Goal: Task Accomplishment & Management: Manage account settings

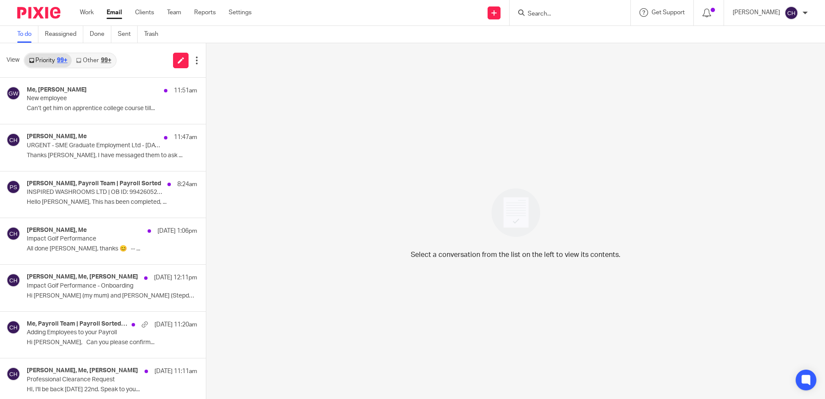
click at [39, 10] on img at bounding box center [38, 13] width 43 height 12
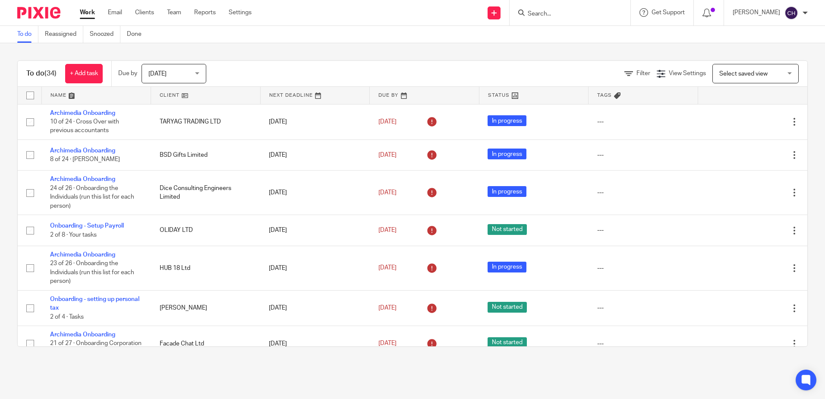
click at [569, 16] on input "Search" at bounding box center [566, 14] width 78 height 8
type input "woodford"
click button "submit" at bounding box center [0, 0] width 0 height 0
click at [568, 42] on link at bounding box center [598, 37] width 146 height 20
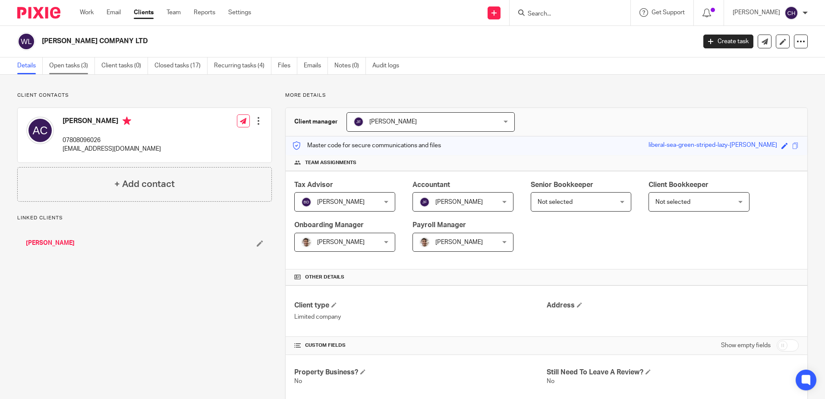
click at [63, 72] on link "Open tasks (3)" at bounding box center [72, 65] width 46 height 17
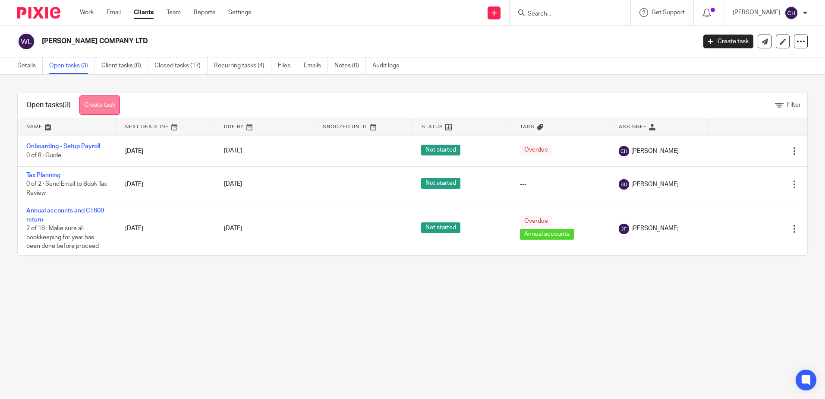
click at [104, 103] on link "Create task" at bounding box center [99, 104] width 41 height 19
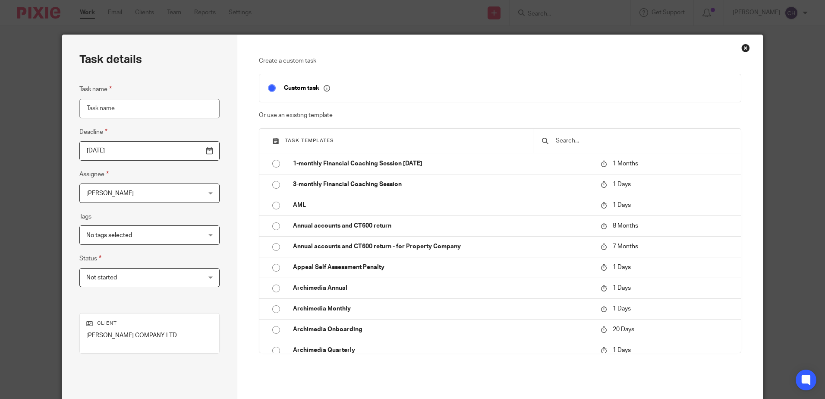
click at [594, 140] on input "text" at bounding box center [643, 140] width 177 height 9
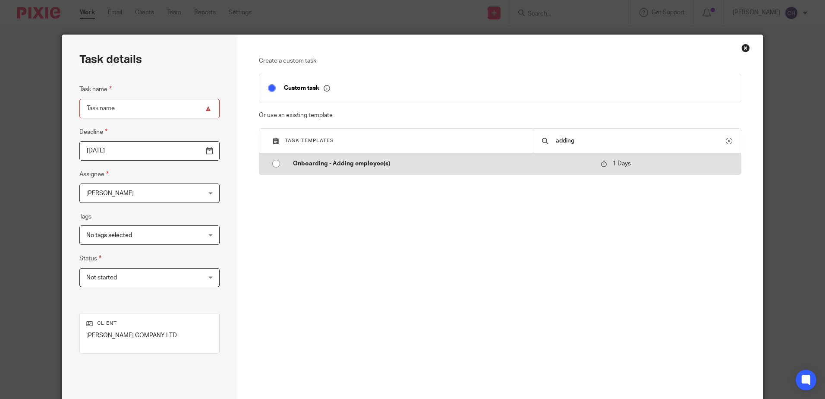
type input "adding"
click at [315, 169] on td "Onboarding - Adding employee(s)" at bounding box center [440, 163] width 312 height 21
type input "[DATE]"
type input "Onboarding - Adding employee(s)"
checkbox input "false"
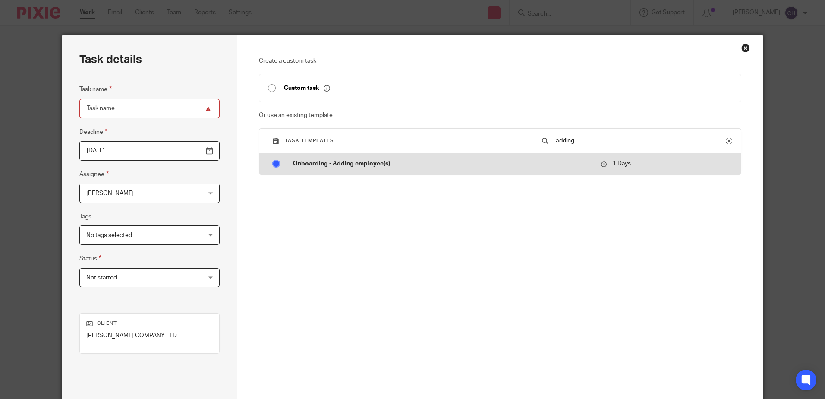
radio input "true"
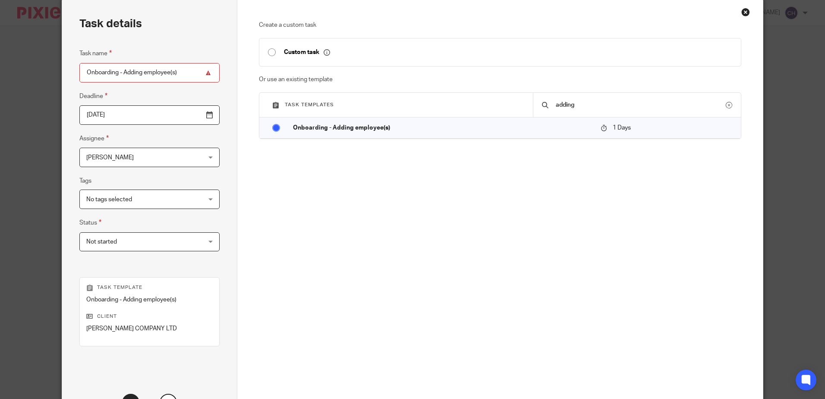
scroll to position [111, 0]
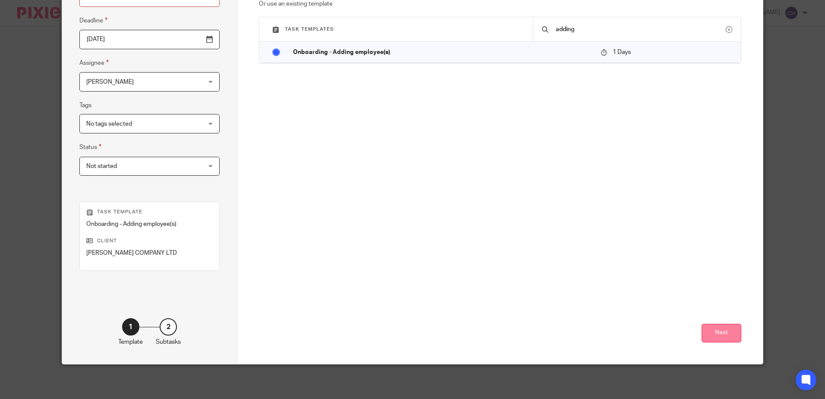
click at [712, 333] on button "Next" at bounding box center [721, 333] width 40 height 19
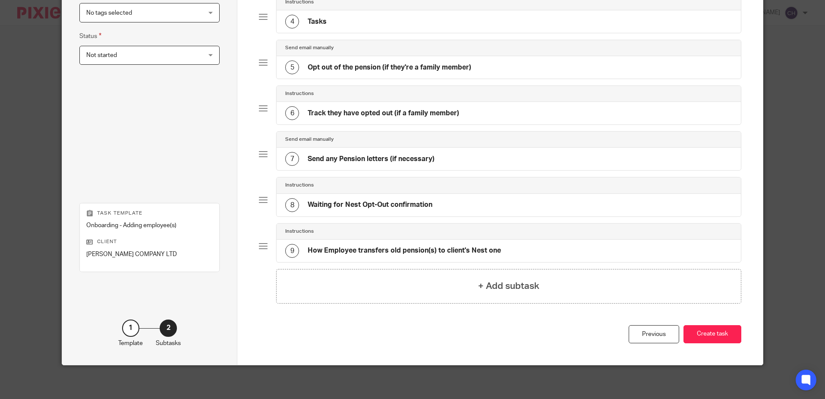
scroll to position [223, 0]
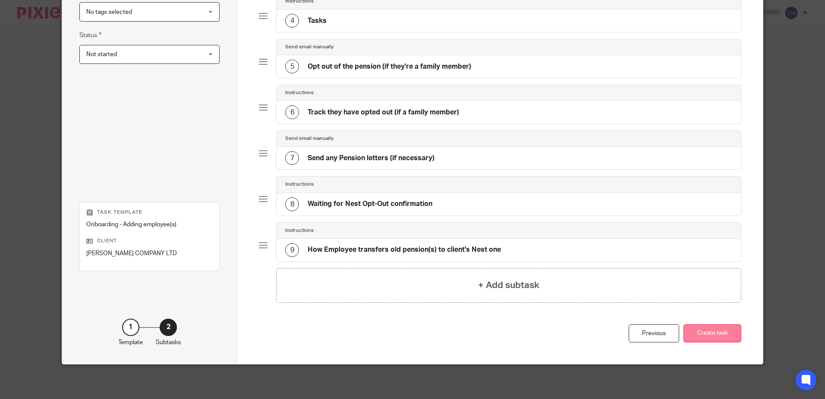
click at [724, 328] on button "Create task" at bounding box center [712, 333] width 58 height 19
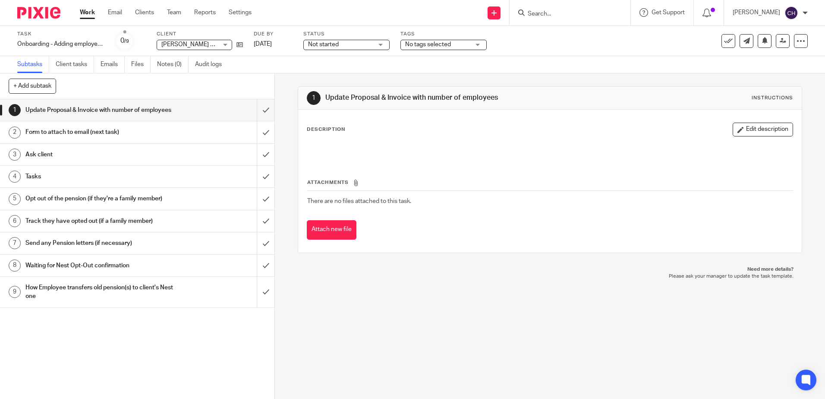
click at [137, 138] on h1 "Form to attach to email (next task)" at bounding box center [99, 132] width 148 height 13
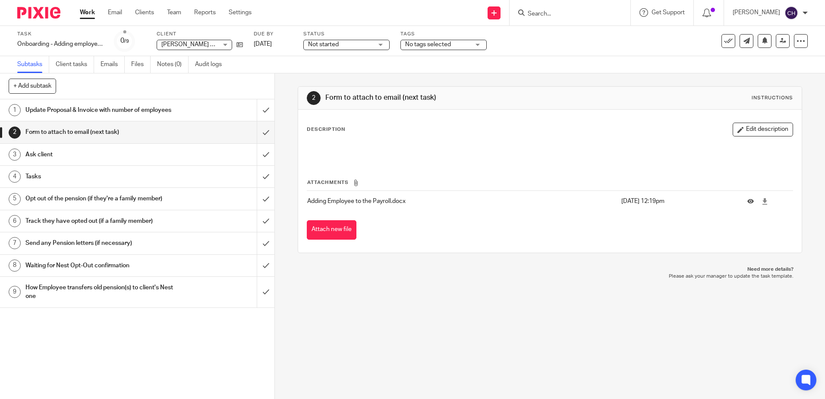
click at [132, 159] on h1 "Ask client" at bounding box center [99, 154] width 148 height 13
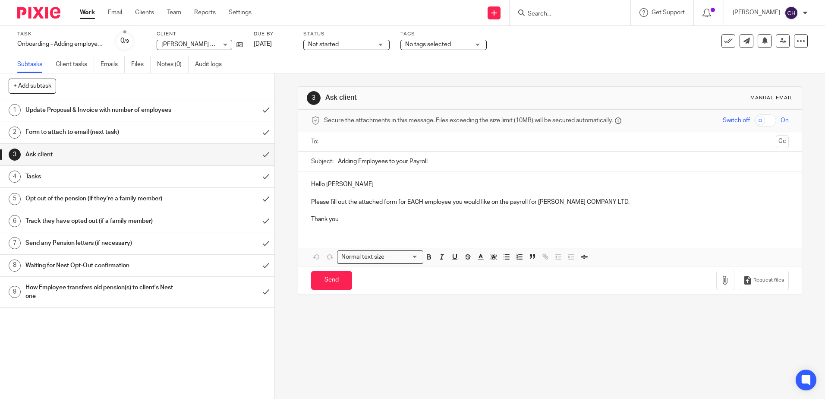
click at [124, 183] on h1 "Tasks" at bounding box center [99, 176] width 148 height 13
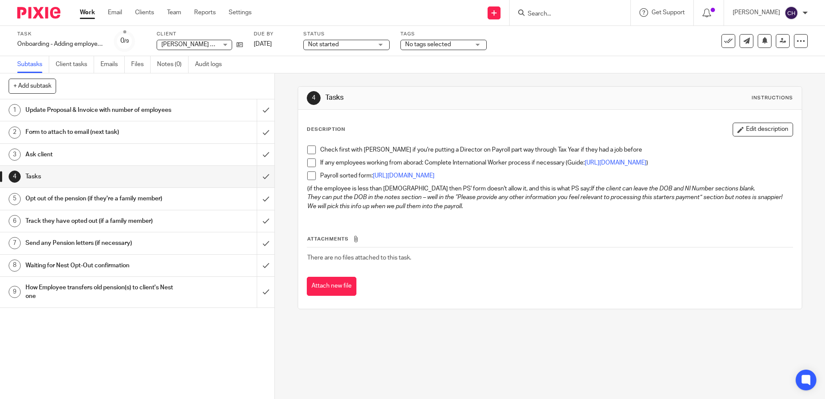
click at [120, 205] on h1 "Opt out of the pension (if they're a family member)" at bounding box center [99, 198] width 148 height 13
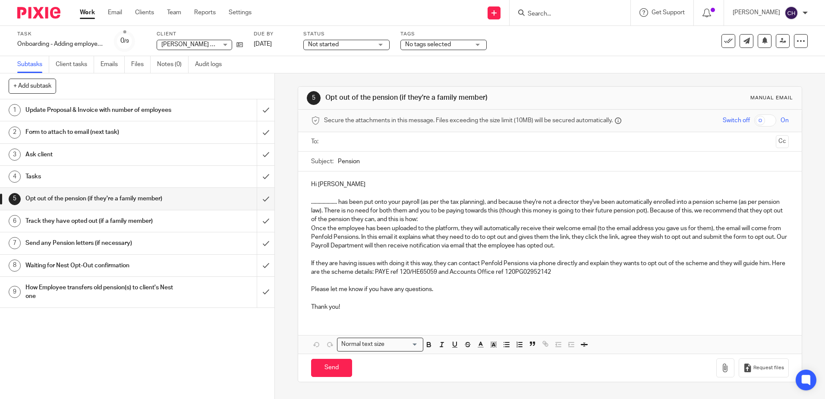
click at [119, 227] on h1 "Track they have opted out (if a family member)" at bounding box center [99, 220] width 148 height 13
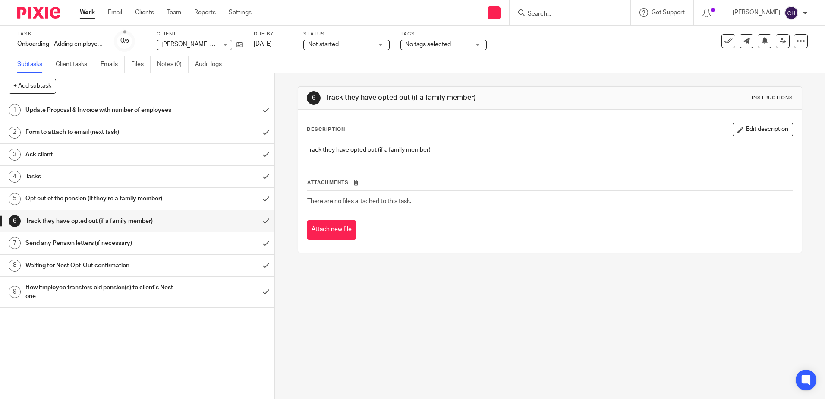
click at [116, 249] on h1 "Send any Pension letters (if necessary)" at bounding box center [99, 242] width 148 height 13
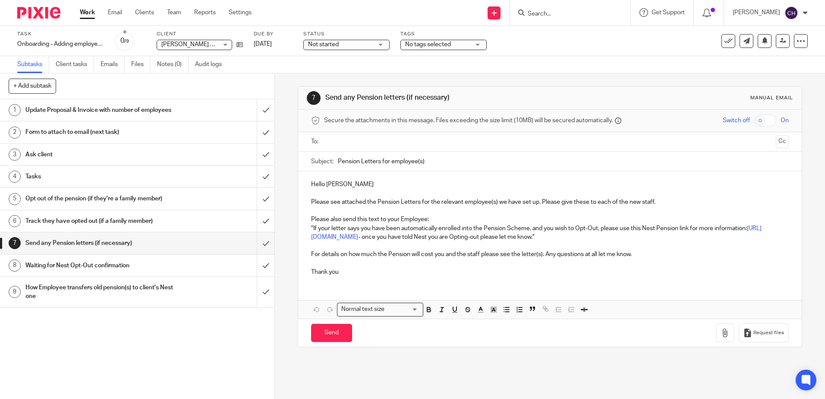
click at [124, 272] on h1 "Waiting for Nest Opt-Out confirmation" at bounding box center [99, 265] width 148 height 13
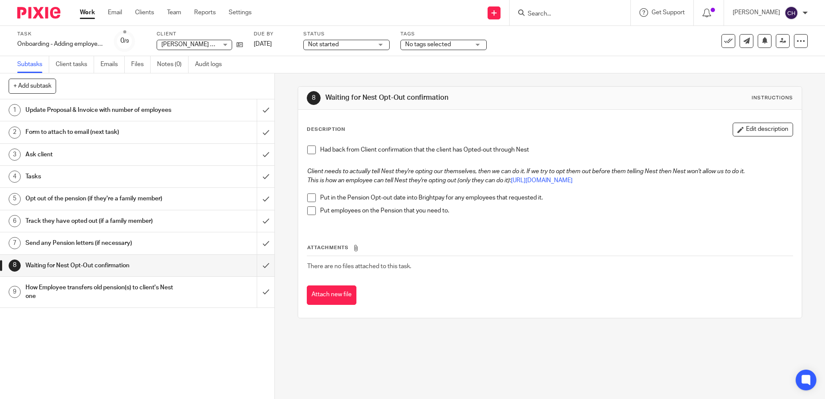
click at [170, 297] on div "How Employee transfers old pension(s) to client's Nest one" at bounding box center [136, 292] width 223 height 22
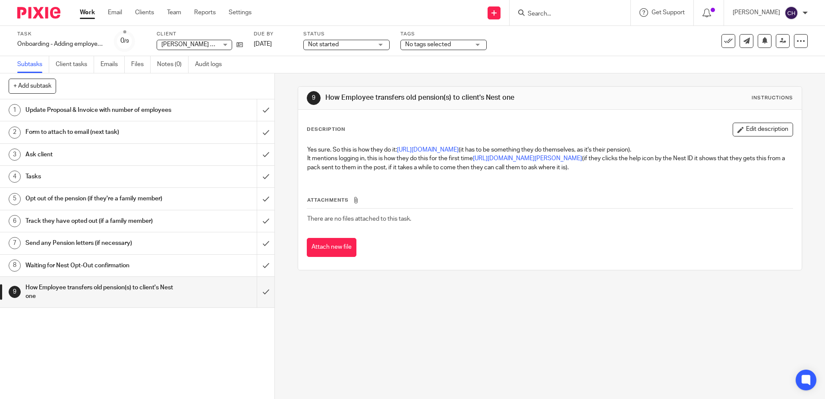
click at [549, 11] on input "Search" at bounding box center [566, 14] width 78 height 8
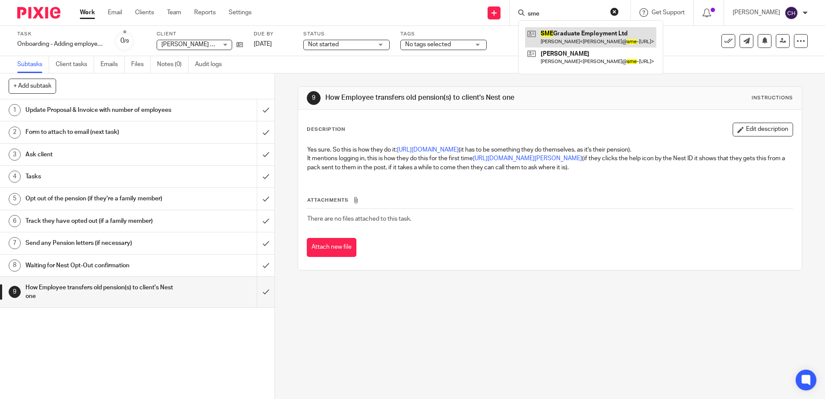
type input "sme"
click at [564, 41] on link at bounding box center [590, 37] width 131 height 20
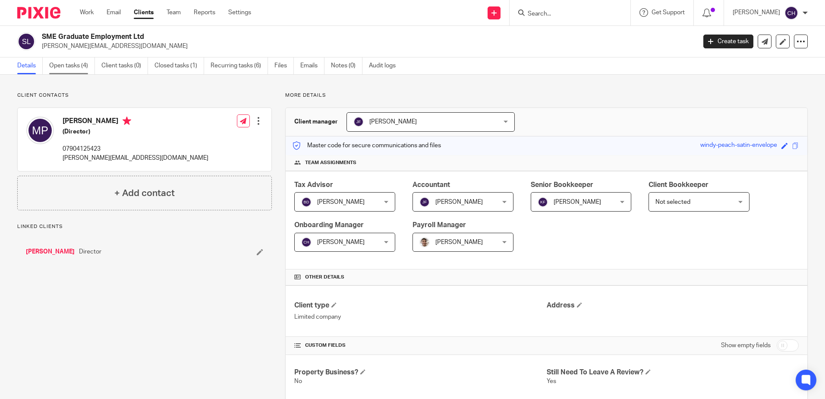
click at [65, 70] on link "Open tasks (4)" at bounding box center [72, 65] width 46 height 17
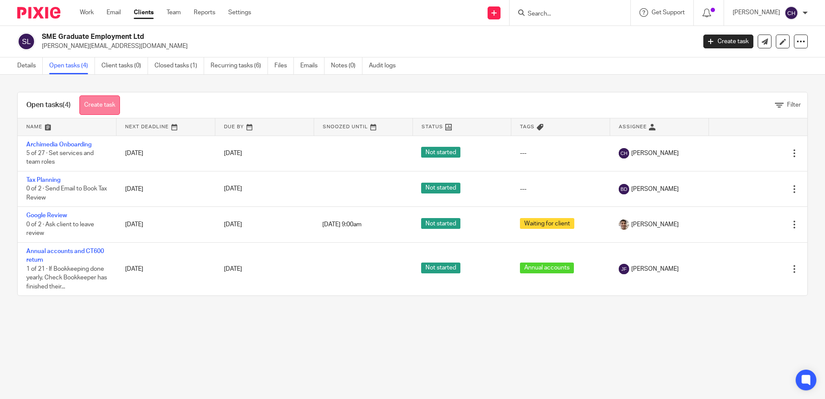
click at [99, 113] on link "Create task" at bounding box center [99, 104] width 41 height 19
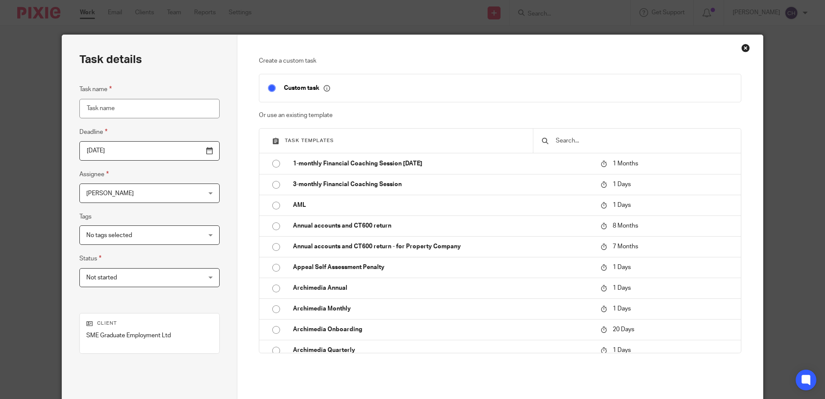
click at [560, 135] on div at bounding box center [637, 141] width 208 height 24
click at [561, 138] on input "text" at bounding box center [643, 140] width 177 height 9
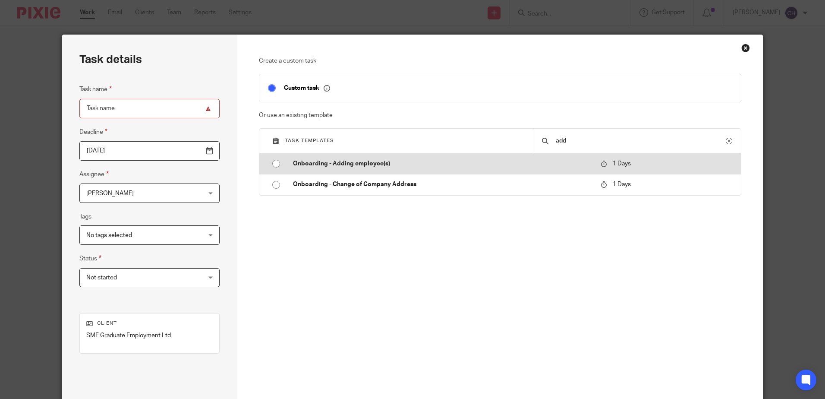
type input "add"
click at [430, 157] on td "Onboarding - Adding employee(s)" at bounding box center [440, 163] width 312 height 21
type input "[DATE]"
type input "Onboarding - Adding employee(s)"
checkbox input "false"
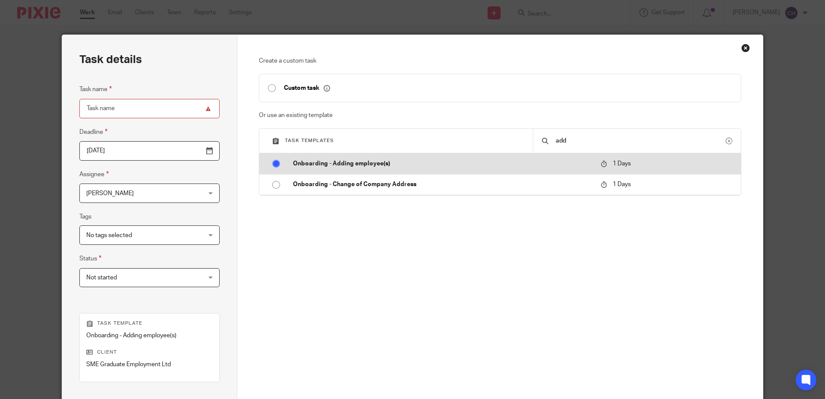
radio input "true"
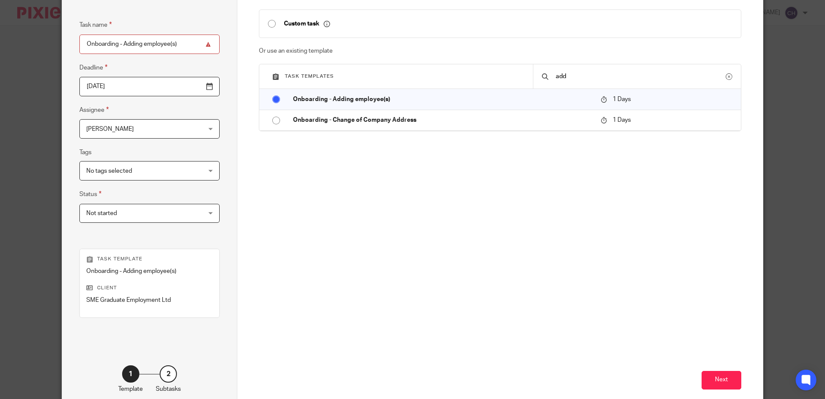
scroll to position [111, 0]
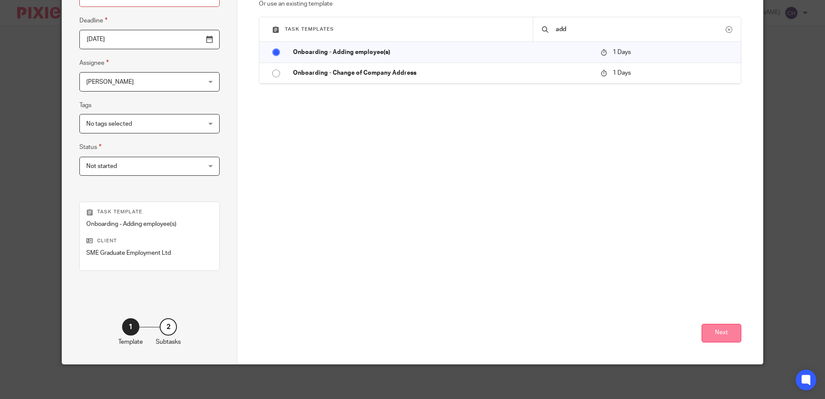
click at [718, 330] on button "Next" at bounding box center [721, 333] width 40 height 19
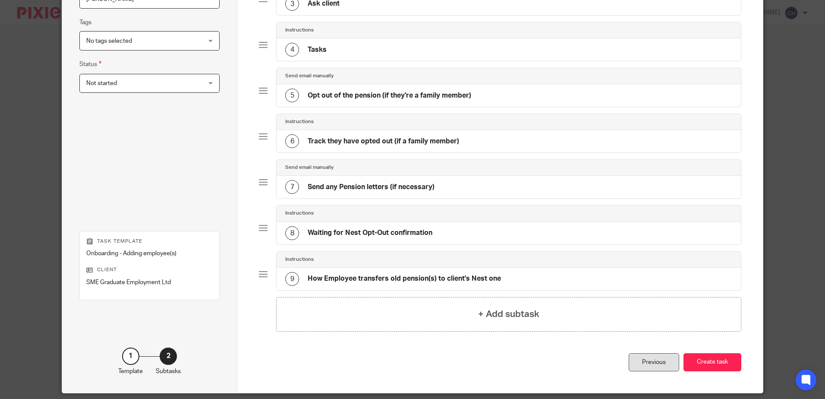
scroll to position [223, 0]
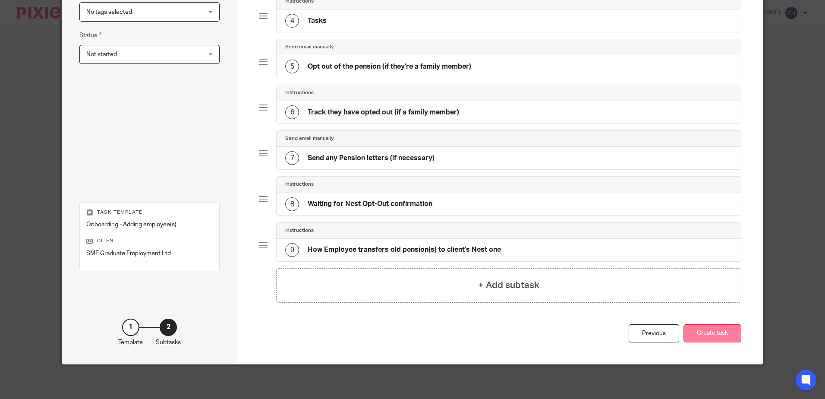
click at [706, 337] on button "Create task" at bounding box center [712, 333] width 58 height 19
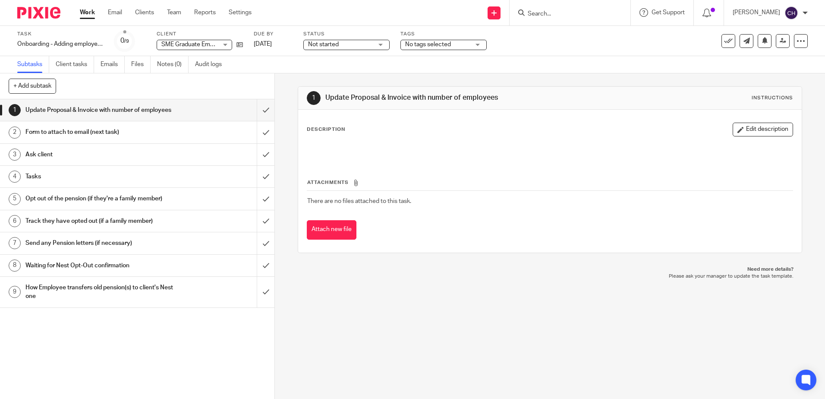
click at [375, 128] on div "Description Edit description" at bounding box center [550, 130] width 486 height 14
click at [743, 125] on button "Edit description" at bounding box center [763, 130] width 60 height 14
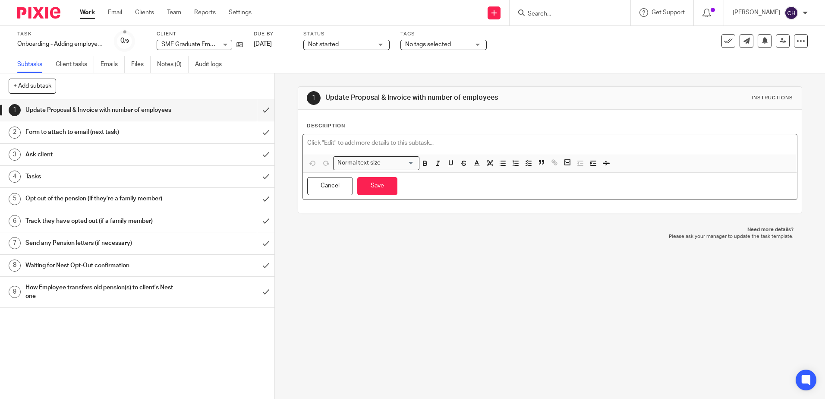
click at [393, 142] on p at bounding box center [549, 142] width 485 height 9
click at [425, 140] on p at bounding box center [549, 142] width 485 height 9
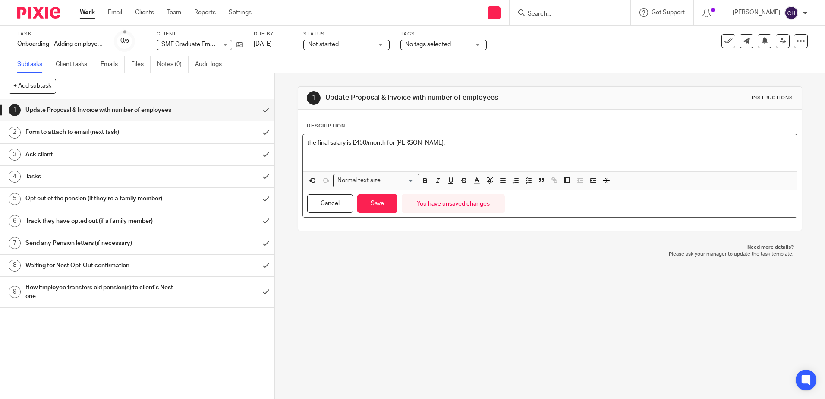
click at [322, 160] on p at bounding box center [549, 160] width 485 height 9
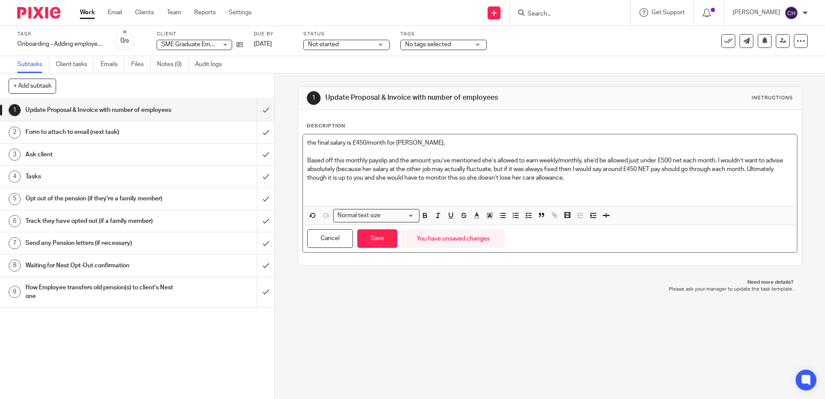
click at [307, 142] on p "the final salary is £450/month for Sue." at bounding box center [549, 142] width 485 height 9
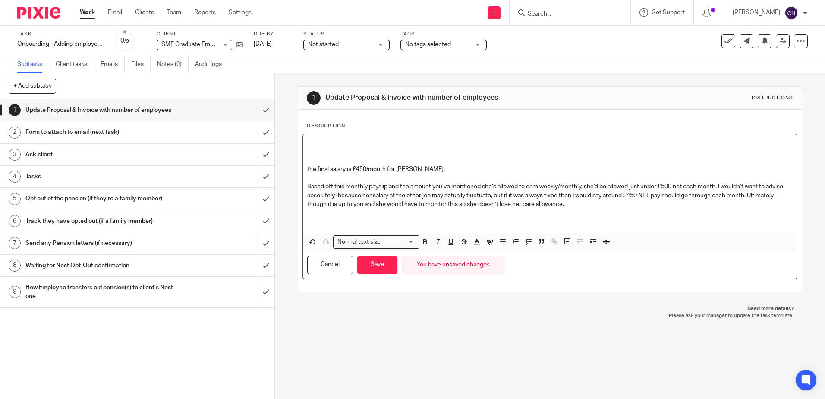
click at [318, 144] on p at bounding box center [549, 142] width 485 height 9
click at [372, 265] on button "Save" at bounding box center [377, 264] width 40 height 19
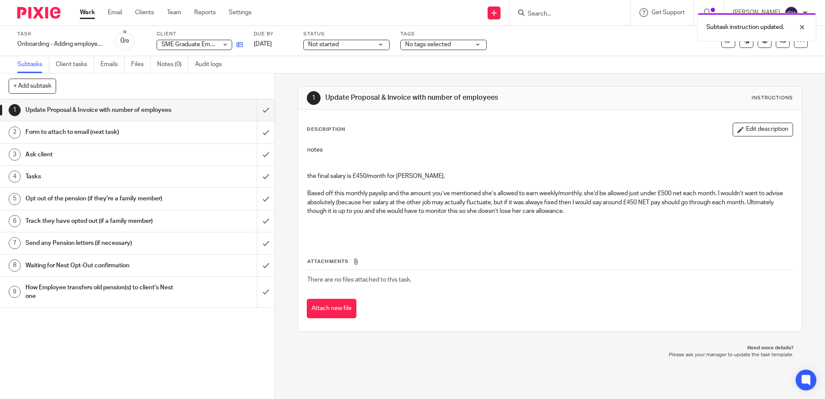
click at [235, 44] on link at bounding box center [237, 44] width 11 height 9
drag, startPoint x: 453, startPoint y: 183, endPoint x: 512, endPoint y: 196, distance: 60.4
click at [453, 183] on p at bounding box center [549, 184] width 485 height 9
click at [602, 200] on p "Based off this monthly payslip and the amount you’ve mentioned she’s allowed to…" at bounding box center [549, 202] width 485 height 26
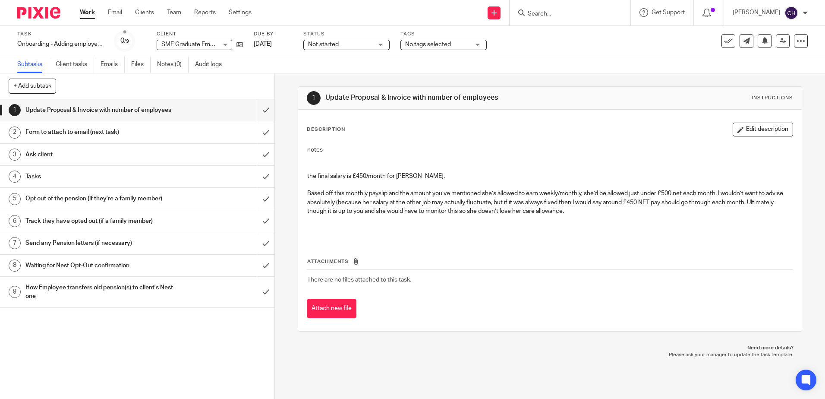
drag, startPoint x: 602, startPoint y: 200, endPoint x: 605, endPoint y: 213, distance: 13.3
click at [605, 213] on p "Based off this monthly payslip and the amount you’ve mentioned she’s allowed to…" at bounding box center [549, 202] width 485 height 26
click at [745, 129] on button "Edit description" at bounding box center [763, 130] width 60 height 14
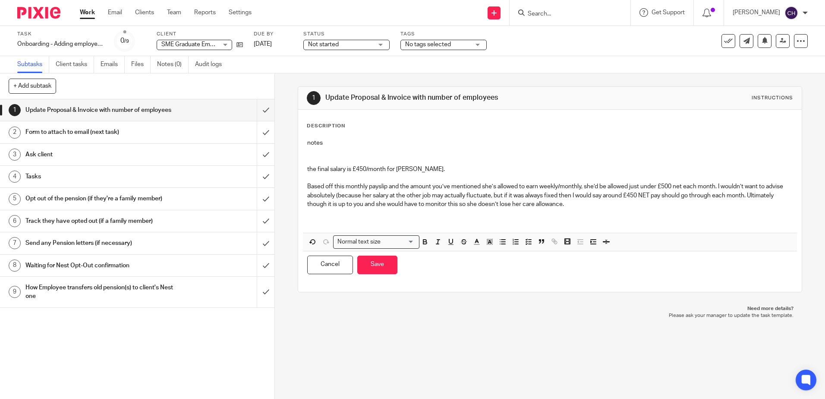
click at [623, 213] on p at bounding box center [549, 212] width 485 height 9
click at [623, 208] on p "Based off this monthly payslip and the amount you’ve mentioned she’s allowed to…" at bounding box center [549, 195] width 485 height 26
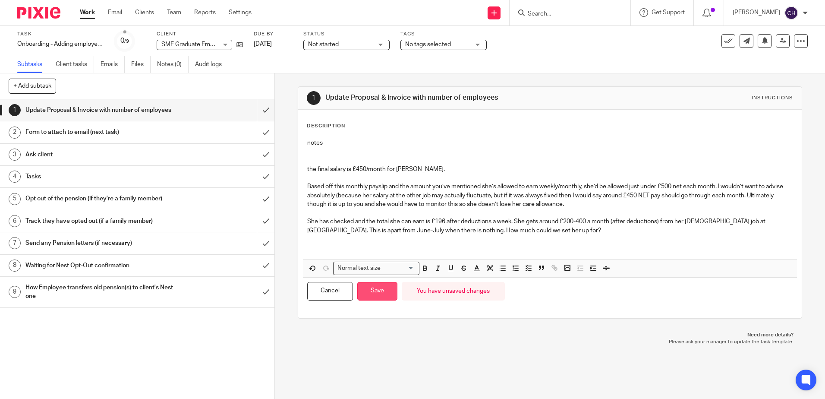
click at [374, 291] on button "Save" at bounding box center [377, 291] width 40 height 19
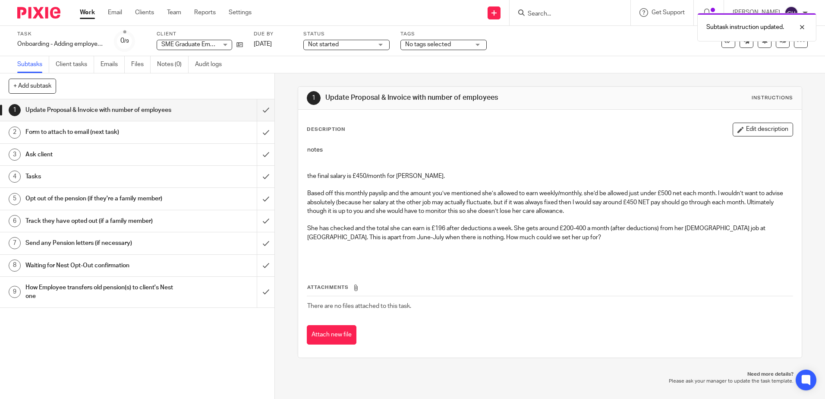
click at [443, 346] on div "Description Edit description notes the final salary is £450/month for Sue. Base…" at bounding box center [549, 234] width 503 height 248
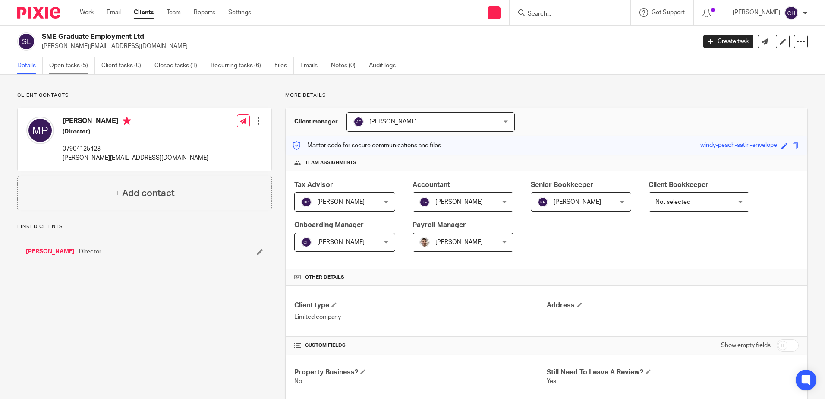
click at [63, 63] on link "Open tasks (5)" at bounding box center [72, 65] width 46 height 17
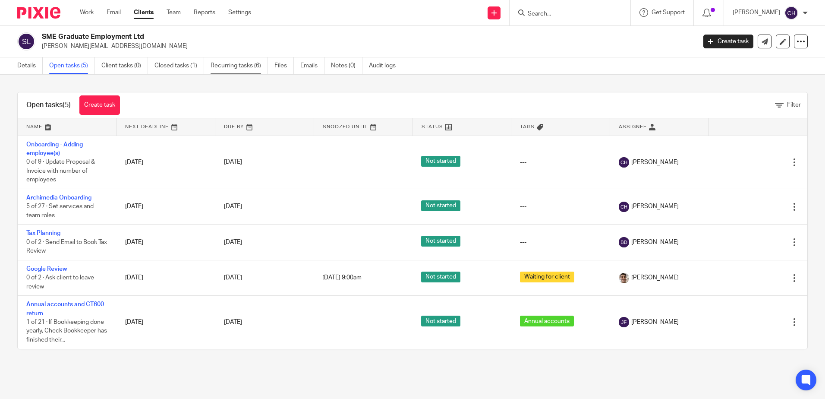
click at [243, 69] on link "Recurring tasks (6)" at bounding box center [239, 65] width 57 height 17
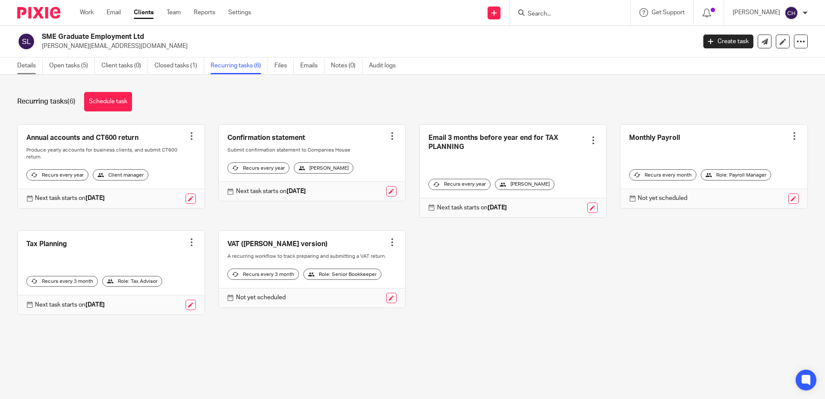
click at [23, 62] on link "Details" at bounding box center [29, 65] width 25 height 17
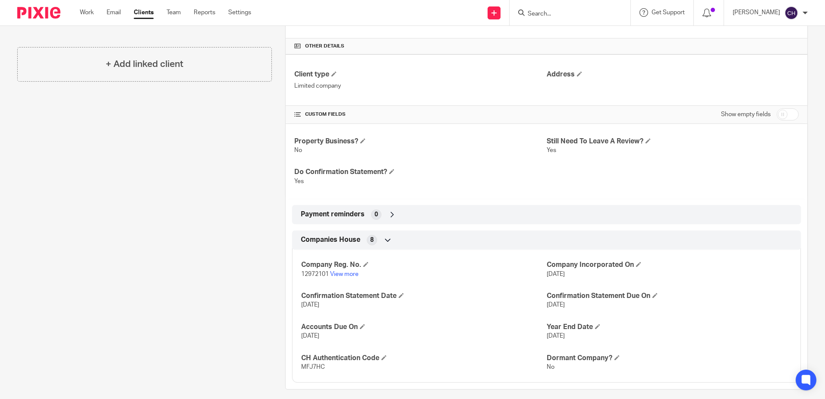
scroll to position [239, 0]
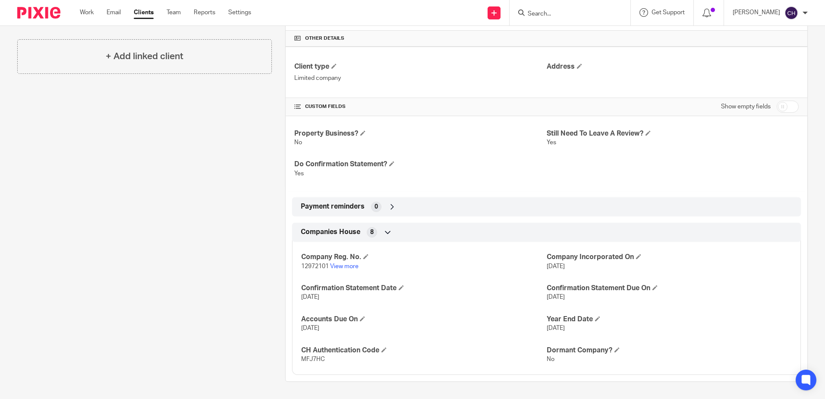
click at [791, 103] on input "checkbox" at bounding box center [788, 107] width 22 height 12
checkbox input "true"
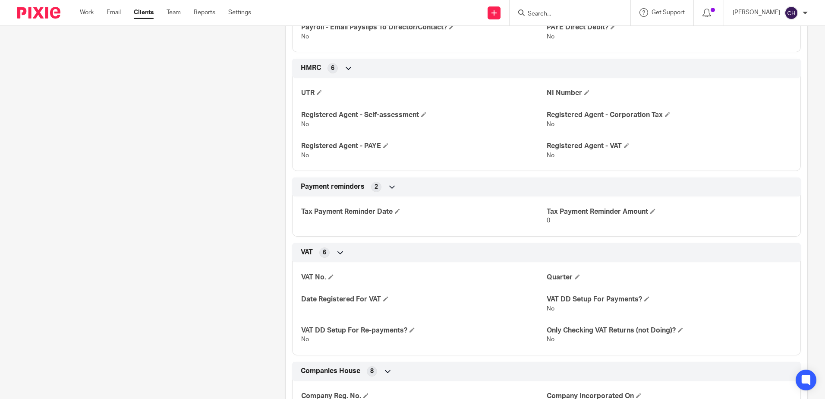
scroll to position [690, 0]
click at [328, 275] on span at bounding box center [330, 276] width 5 height 5
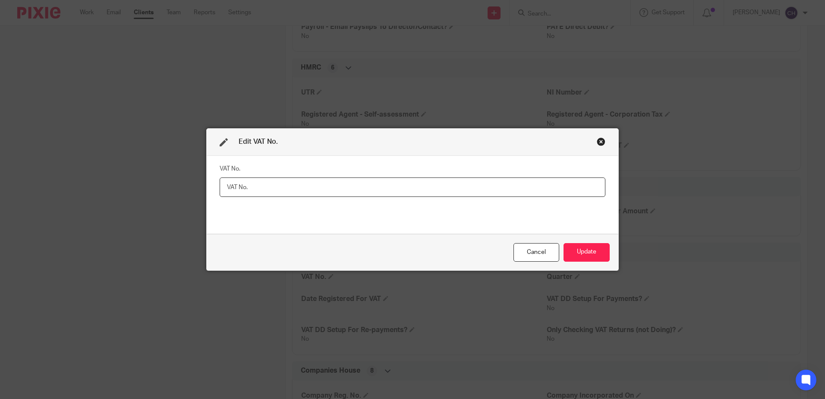
click at [269, 185] on input "text" at bounding box center [413, 186] width 386 height 19
paste input "364329782"
type input "364329782"
click at [604, 248] on button "Update" at bounding box center [586, 252] width 46 height 19
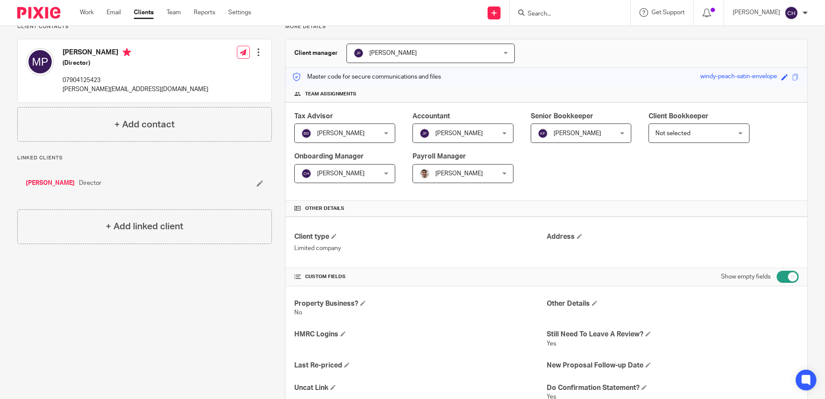
scroll to position [0, 0]
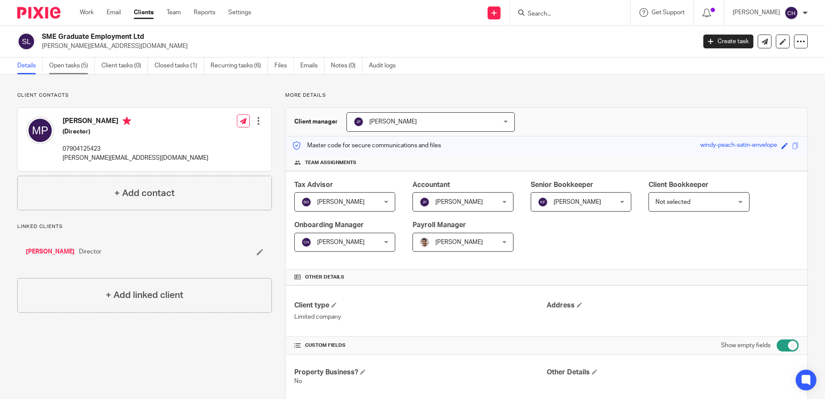
click at [70, 69] on link "Open tasks (5)" at bounding box center [72, 65] width 46 height 17
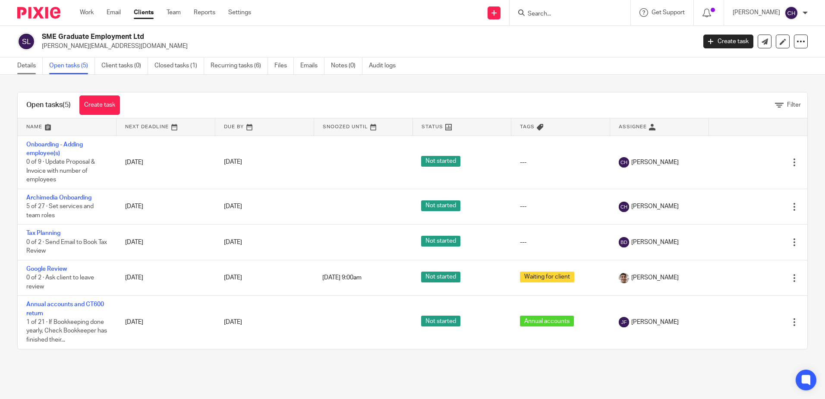
click at [27, 64] on link "Details" at bounding box center [29, 65] width 25 height 17
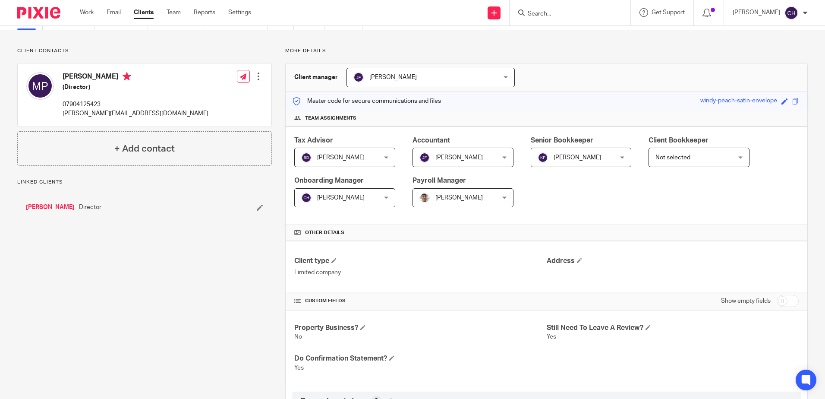
scroll to position [86, 0]
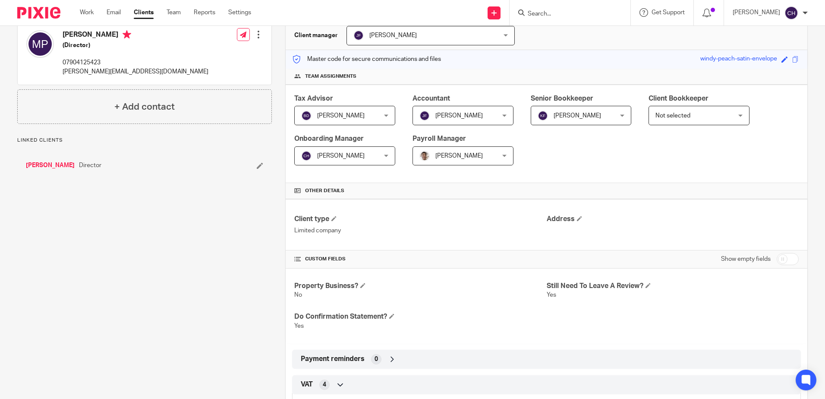
click at [777, 258] on input "checkbox" at bounding box center [788, 259] width 22 height 12
checkbox input "true"
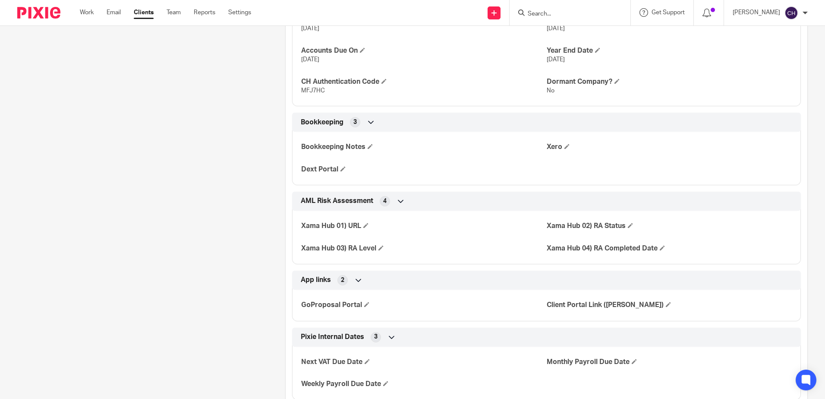
scroll to position [1156, 0]
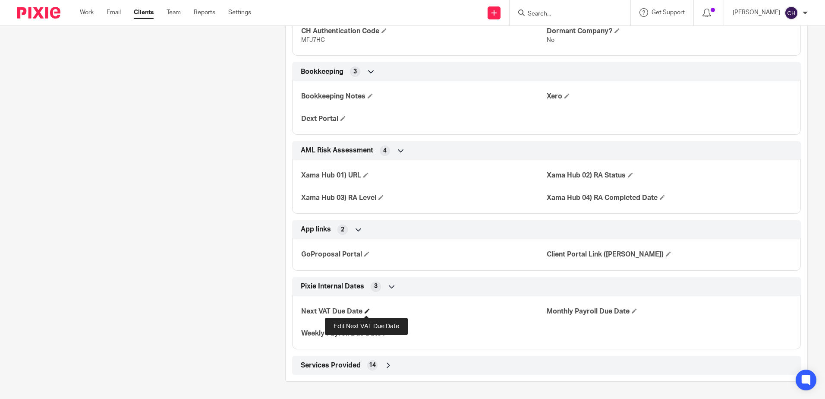
click at [365, 312] on span at bounding box center [367, 310] width 5 height 5
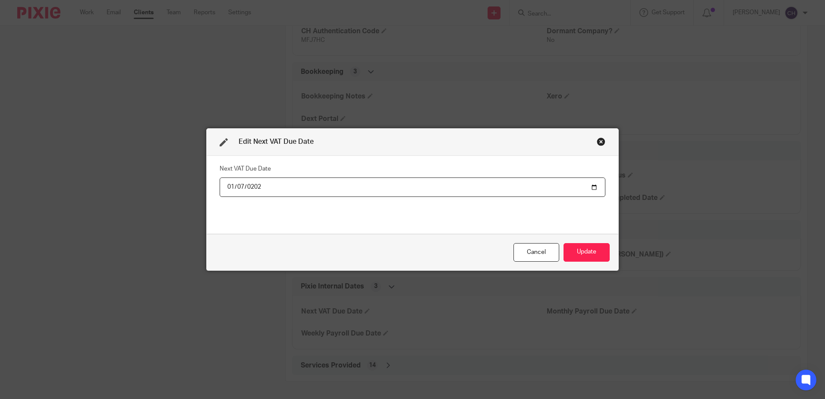
type input "[DATE]"
click at [356, 210] on div "Next VAT Due Date [DATE]" at bounding box center [413, 194] width 386 height 65
click at [588, 255] on button "Update" at bounding box center [586, 252] width 46 height 19
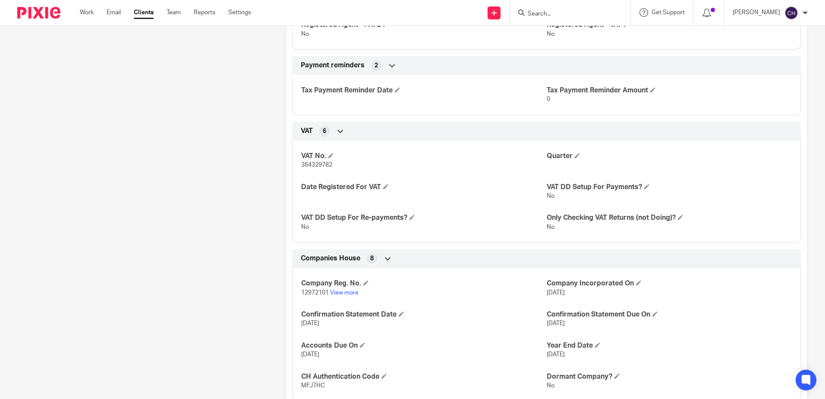
drag, startPoint x: 387, startPoint y: 202, endPoint x: 187, endPoint y: 193, distance: 199.9
click at [158, 208] on div "Client contacts Matthew Parry (Director) 07904125423 matthew@sme-graduates.co.u…" at bounding box center [138, 8] width 268 height 1455
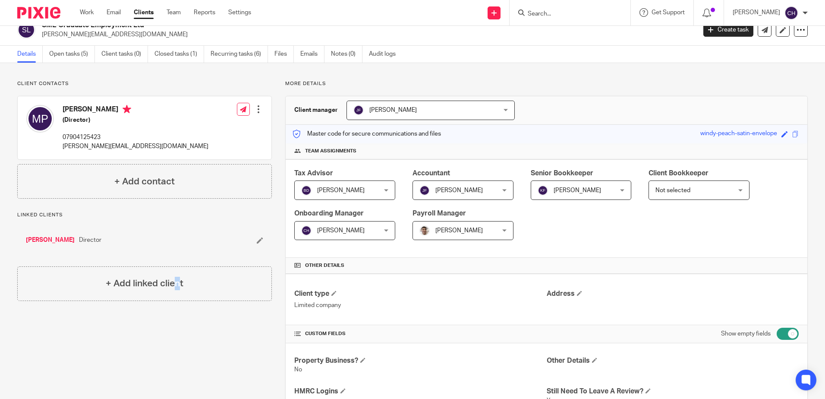
scroll to position [0, 0]
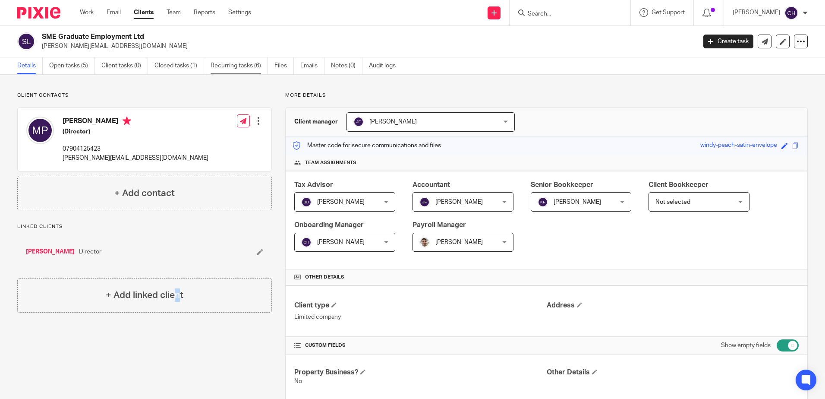
click at [253, 68] on link "Recurring tasks (6)" at bounding box center [239, 65] width 57 height 17
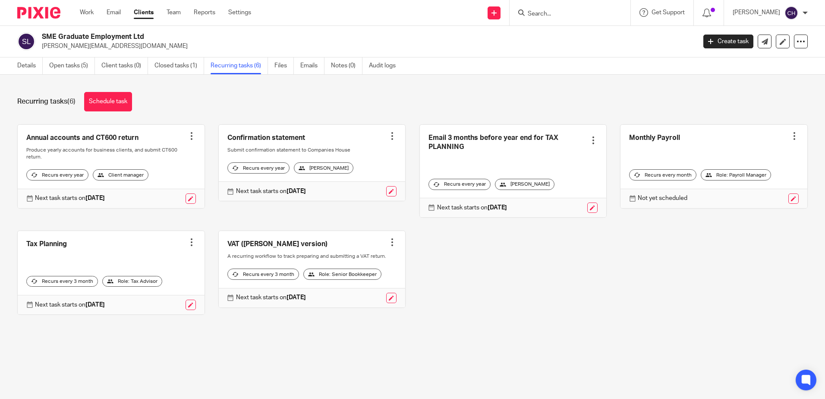
click at [495, 266] on div "Annual accounts and CT600 return Create task Clone template Recalculate schedul…" at bounding box center [406, 225] width 804 height 203
drag, startPoint x: 415, startPoint y: 82, endPoint x: 455, endPoint y: 99, distance: 43.1
click at [415, 82] on div "Recurring tasks (6) Schedule task Annual accounts and CT600 return Create task …" at bounding box center [412, 210] width 825 height 270
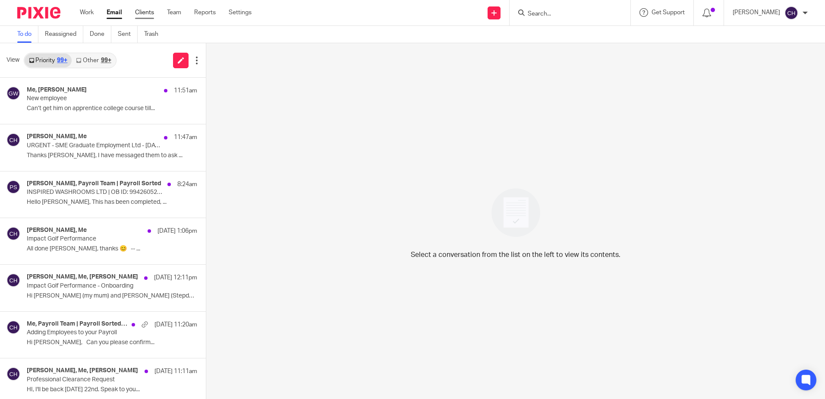
click at [148, 11] on link "Clients" at bounding box center [144, 12] width 19 height 9
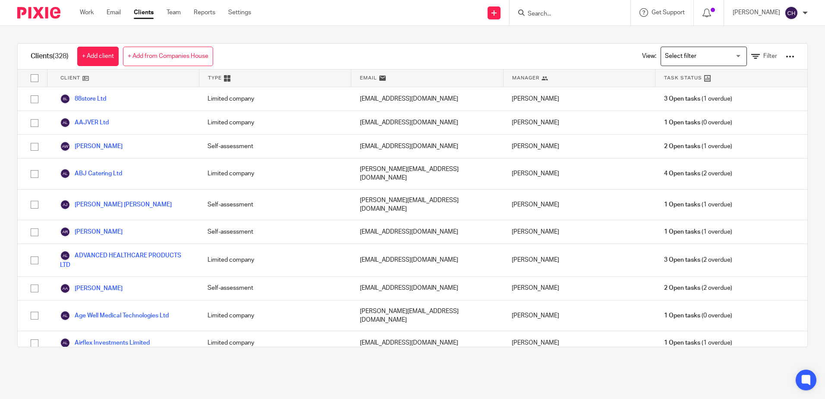
click at [756, 50] on div "View: Loading... Filter" at bounding box center [711, 56] width 165 height 25
click at [751, 60] on icon at bounding box center [755, 56] width 9 height 9
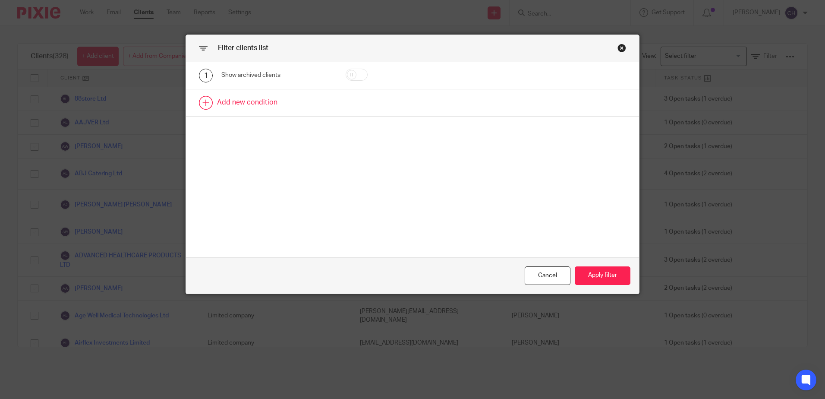
click at [287, 109] on link at bounding box center [412, 102] width 453 height 27
click at [245, 113] on div "Field" at bounding box center [269, 105] width 83 height 18
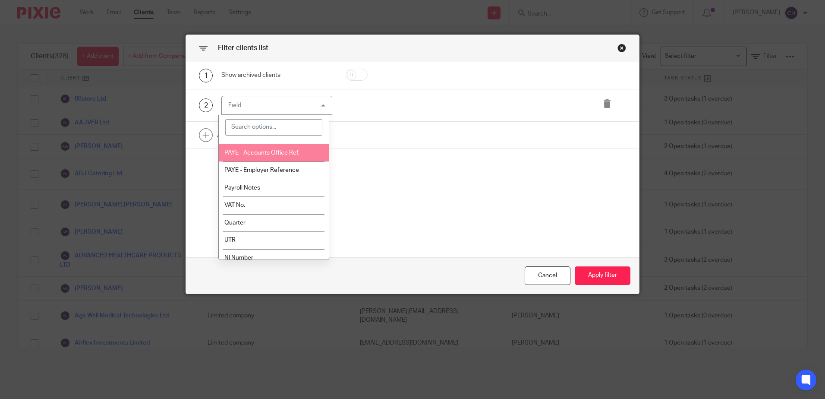
scroll to position [345, 0]
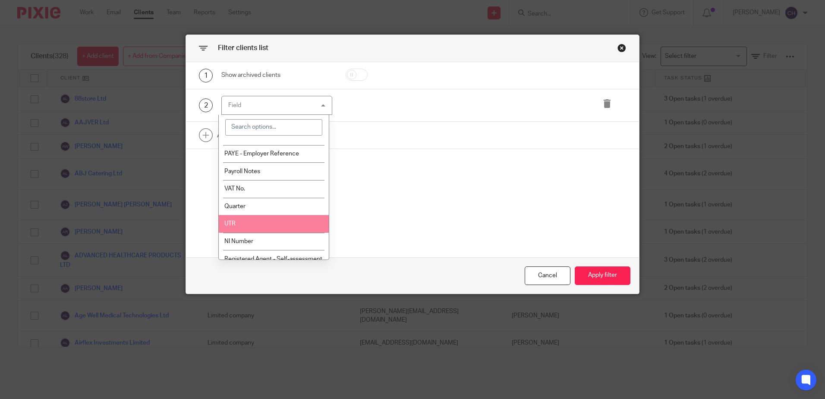
drag, startPoint x: 250, startPoint y: 221, endPoint x: 214, endPoint y: 114, distance: 112.3
click at [250, 220] on li "UTR" at bounding box center [274, 224] width 110 height 18
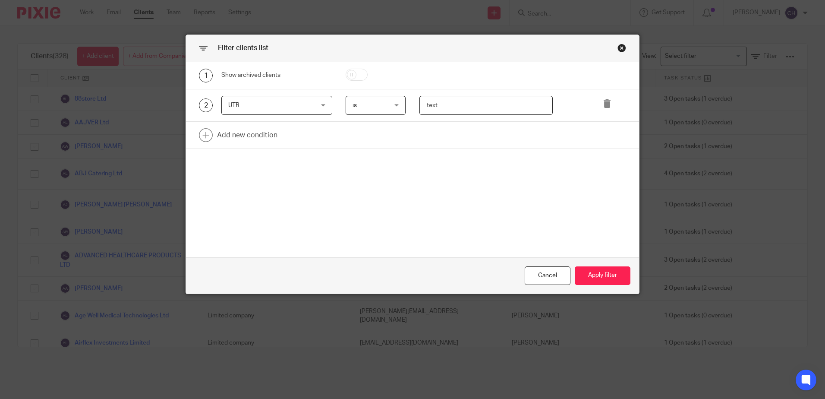
click at [444, 108] on input "text" at bounding box center [485, 105] width 133 height 19
paste input "2836313320"
type input "2836313320"
click at [605, 282] on button "Apply filter" at bounding box center [603, 275] width 56 height 19
click at [597, 275] on button "Apply filter" at bounding box center [603, 275] width 56 height 19
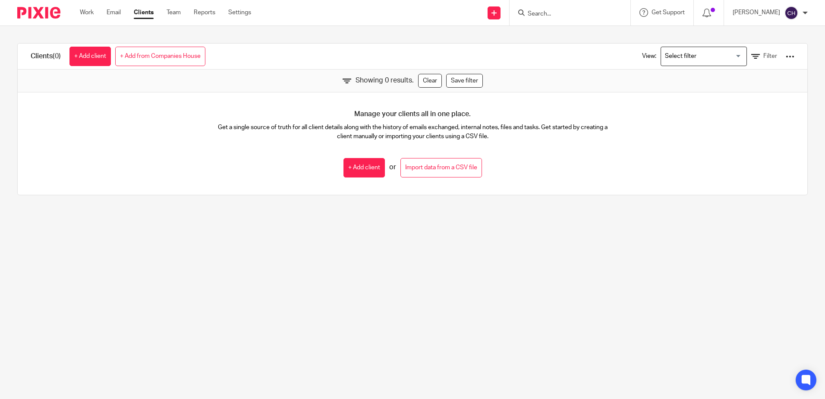
click at [215, 140] on p "Get a single source of truth for all client details along with the history of e…" at bounding box center [412, 132] width 395 height 18
click at [751, 54] on link "Filter" at bounding box center [764, 56] width 26 height 9
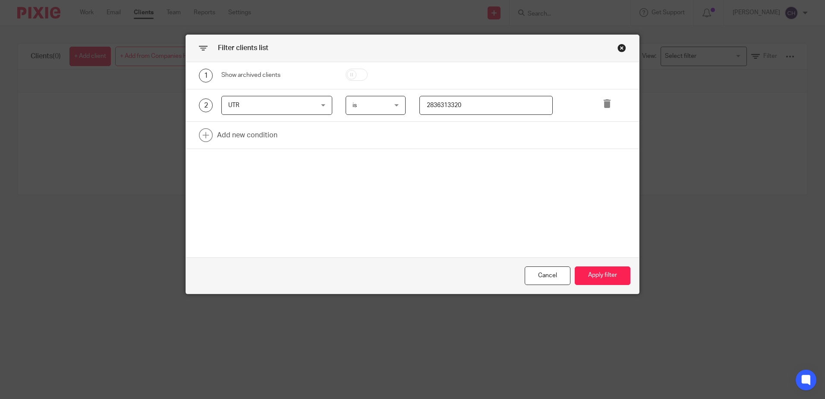
click at [473, 107] on input "2836313320" at bounding box center [485, 105] width 133 height 19
click at [419, 104] on input "2836313320" at bounding box center [485, 105] width 133 height 19
click at [608, 278] on button "Apply filter" at bounding box center [603, 275] width 56 height 19
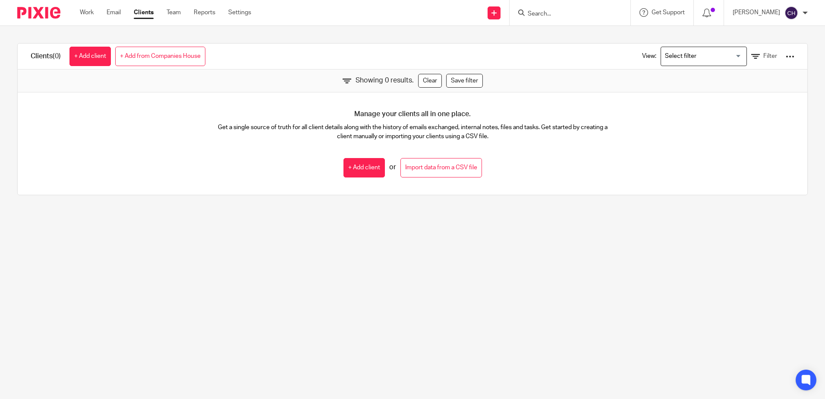
click at [410, 235] on main "Clients (0) + Add client + Add from Companies House View: Loading... Filter Sho…" at bounding box center [412, 199] width 825 height 399
drag, startPoint x: 53, startPoint y: 12, endPoint x: 61, endPoint y: 22, distance: 13.1
click at [53, 12] on img at bounding box center [38, 13] width 43 height 12
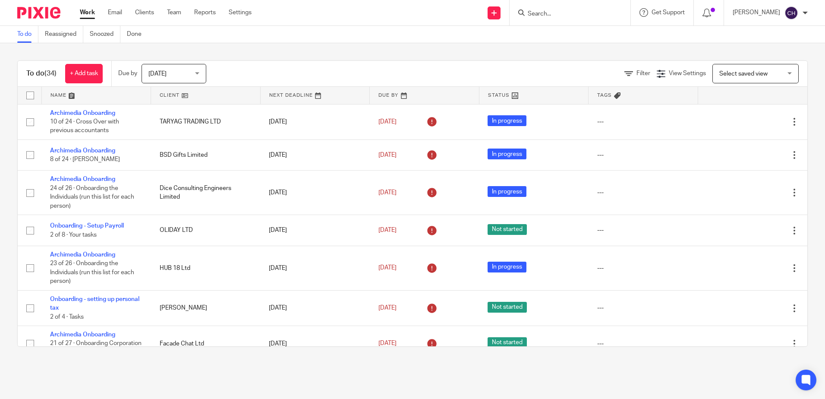
click at [567, 19] on div at bounding box center [570, 12] width 121 height 25
click at [560, 11] on input "Search" at bounding box center [566, 14] width 78 height 8
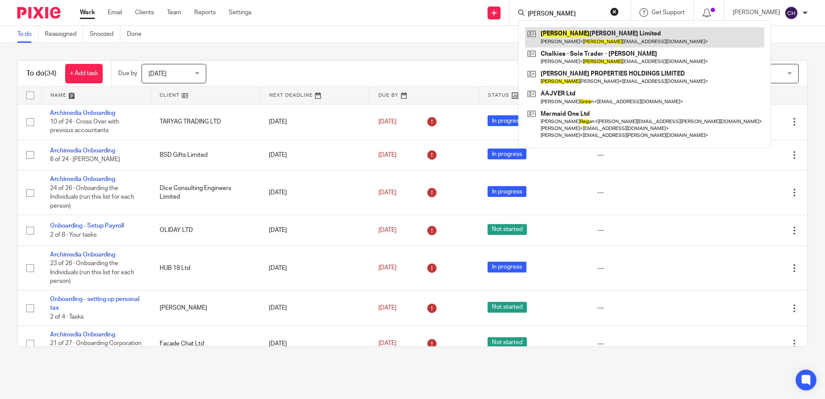
type input "greg"
click at [579, 28] on link at bounding box center [644, 37] width 239 height 20
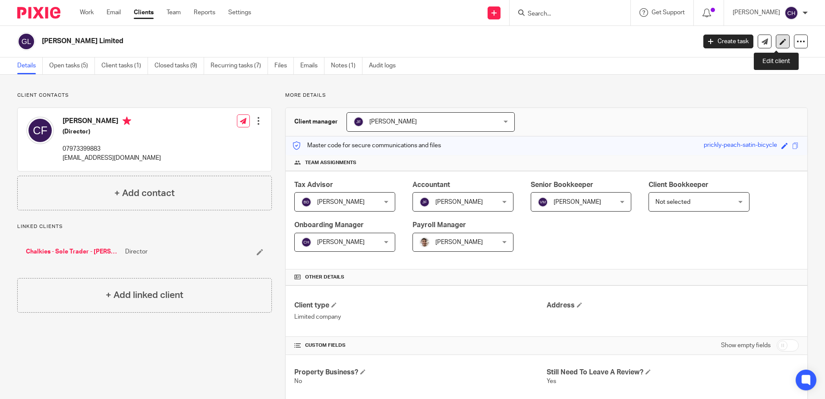
click at [776, 38] on link at bounding box center [783, 42] width 14 height 14
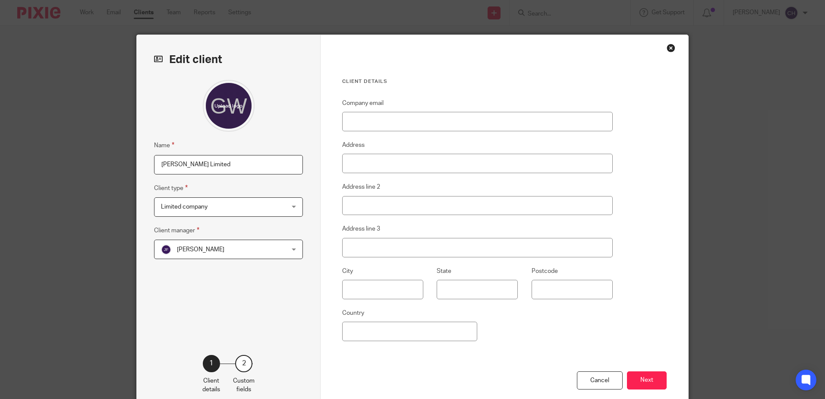
click at [667, 45] on div "Close this dialog window" at bounding box center [671, 48] width 9 height 9
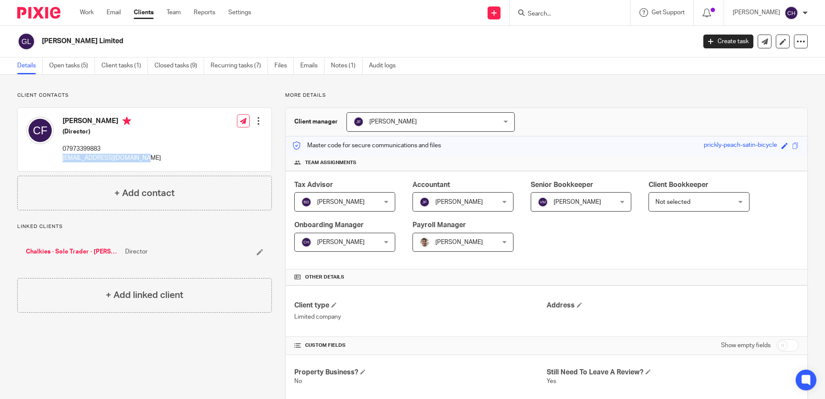
drag, startPoint x: 145, startPoint y: 159, endPoint x: 61, endPoint y: 162, distance: 83.7
click at [61, 162] on div "Christopher Fisher (Director) 07973399883 gregwatsonltd@outlook.com Edit contac…" at bounding box center [145, 139] width 254 height 63
copy p "[EMAIL_ADDRESS][DOMAIN_NAME]"
click at [780, 40] on icon at bounding box center [783, 41] width 6 height 6
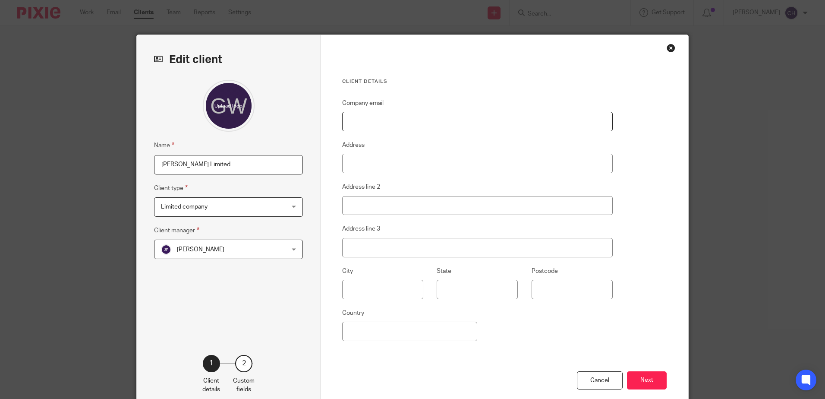
click at [385, 120] on input "Company email" at bounding box center [477, 121] width 271 height 19
paste input "[EMAIL_ADDRESS][DOMAIN_NAME]"
type input "[EMAIL_ADDRESS][DOMAIN_NAME]"
click at [638, 384] on button "Next" at bounding box center [647, 380] width 40 height 19
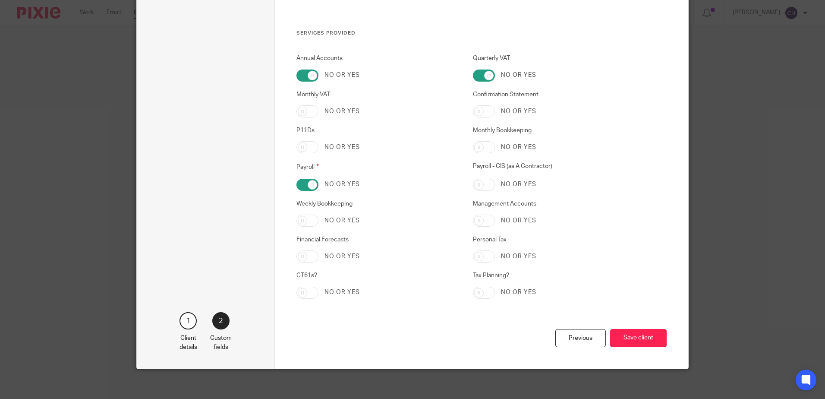
scroll to position [1741, 0]
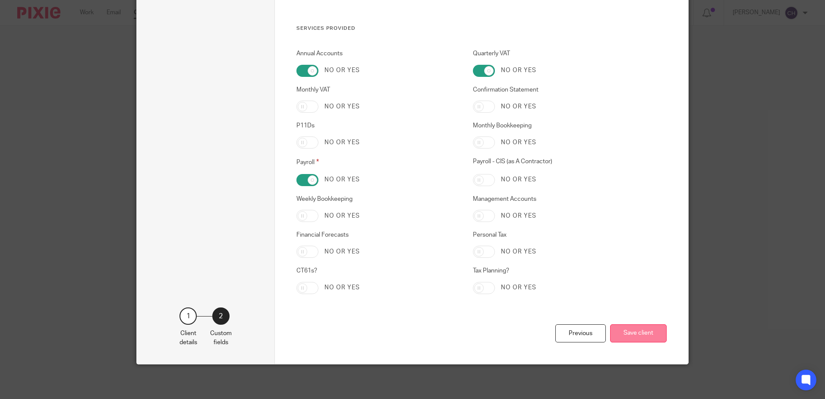
click at [624, 336] on button "Save client" at bounding box center [638, 333] width 57 height 19
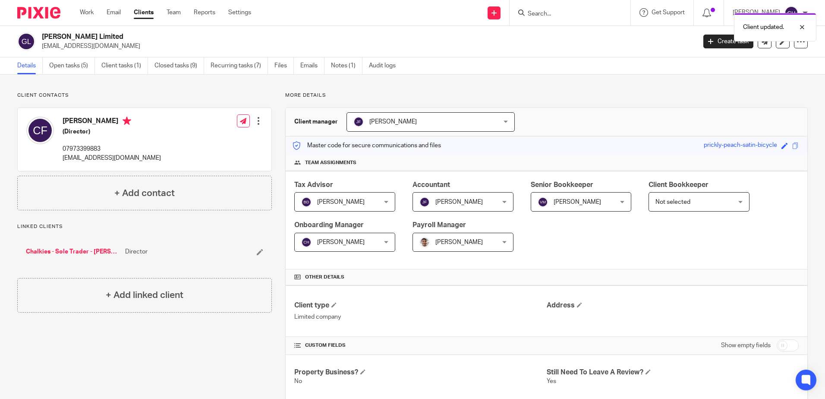
click at [259, 120] on div at bounding box center [258, 120] width 9 height 9
click at [217, 139] on link "Edit contact" at bounding box center [217, 140] width 82 height 13
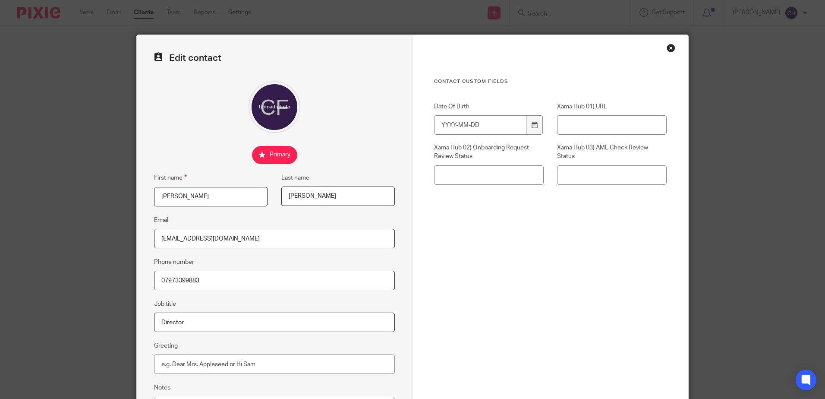
drag, startPoint x: 198, startPoint y: 196, endPoint x: 172, endPoint y: 201, distance: 26.4
click at [172, 201] on input "Christopher" at bounding box center [210, 196] width 113 height 19
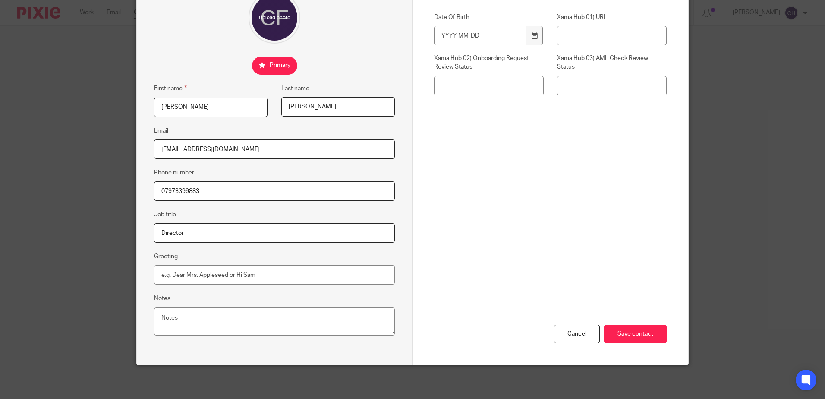
scroll to position [90, 0]
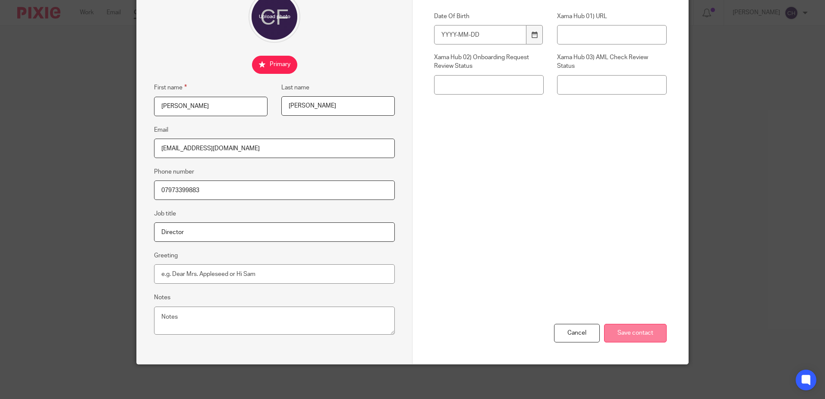
type input "Chris"
click at [643, 329] on input "Save contact" at bounding box center [635, 333] width 63 height 19
click at [184, 275] on input "Greeting" at bounding box center [274, 273] width 241 height 19
click at [637, 334] on input "Save contact" at bounding box center [635, 333] width 63 height 19
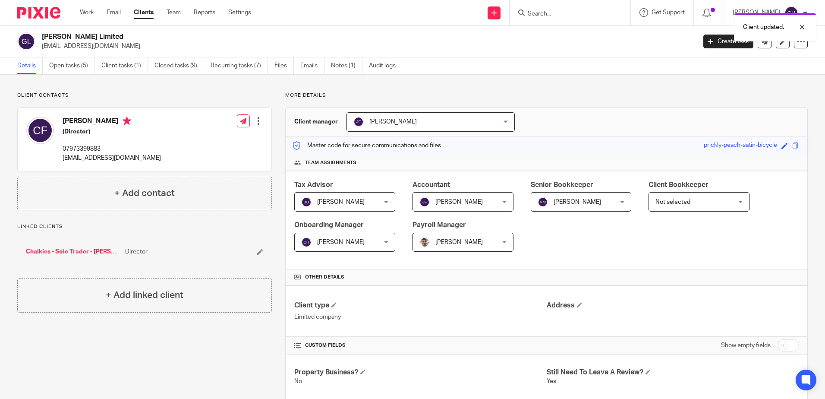
click at [181, 14] on link "Team" at bounding box center [174, 12] width 14 height 9
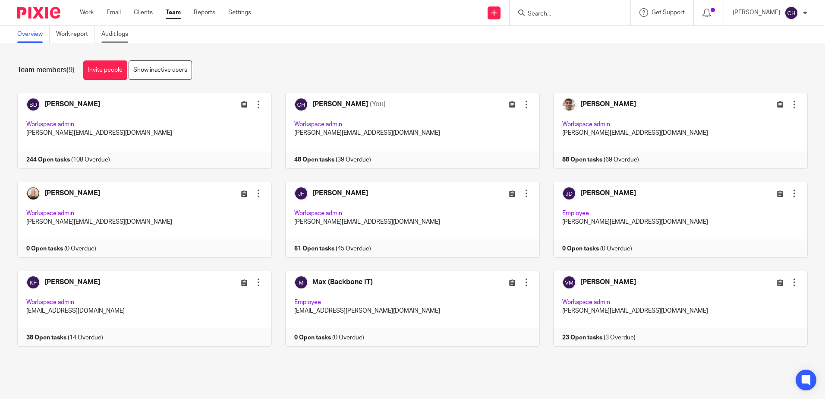
click at [124, 39] on link "Audit logs" at bounding box center [117, 34] width 33 height 17
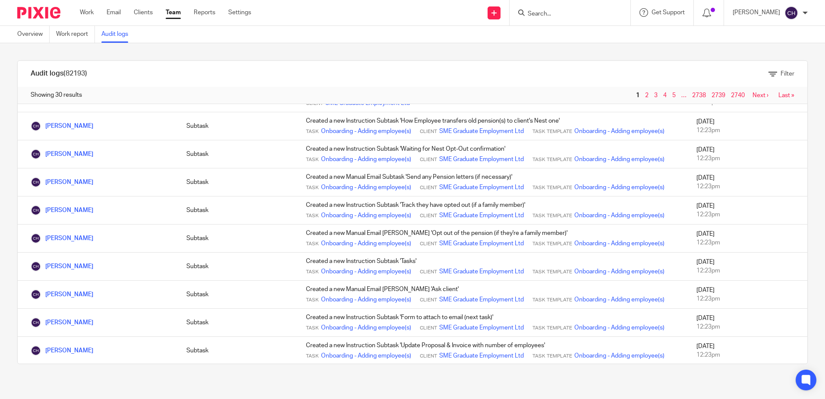
scroll to position [431, 0]
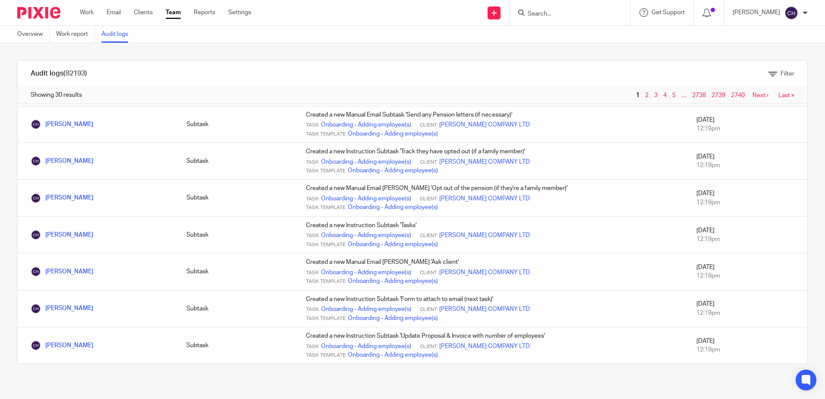
scroll to position [766, 0]
click at [645, 95] on link "2" at bounding box center [646, 95] width 3 height 6
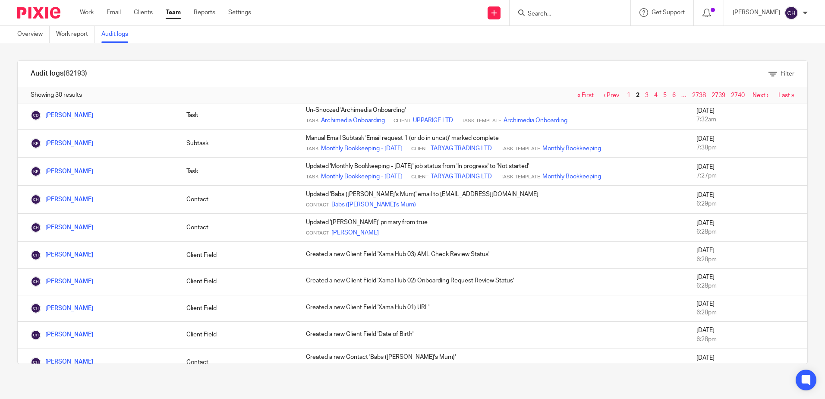
scroll to position [602, 0]
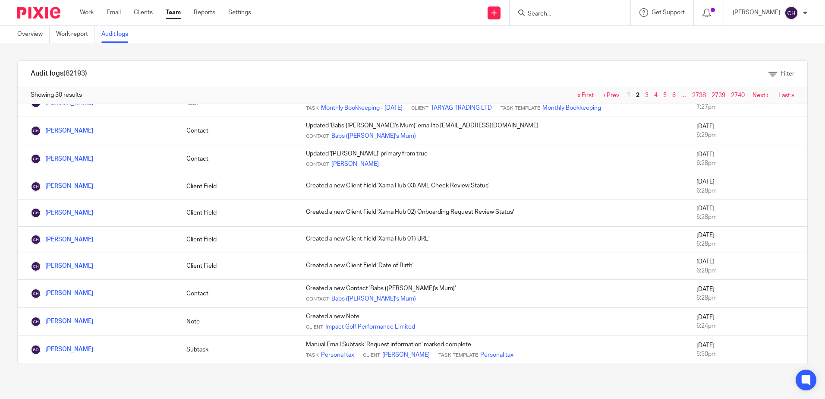
click at [47, 16] on img at bounding box center [38, 13] width 43 height 12
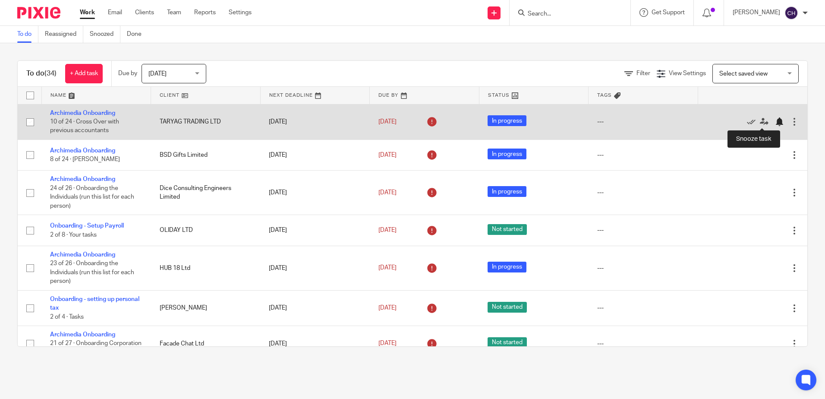
click at [775, 122] on div at bounding box center [779, 121] width 9 height 9
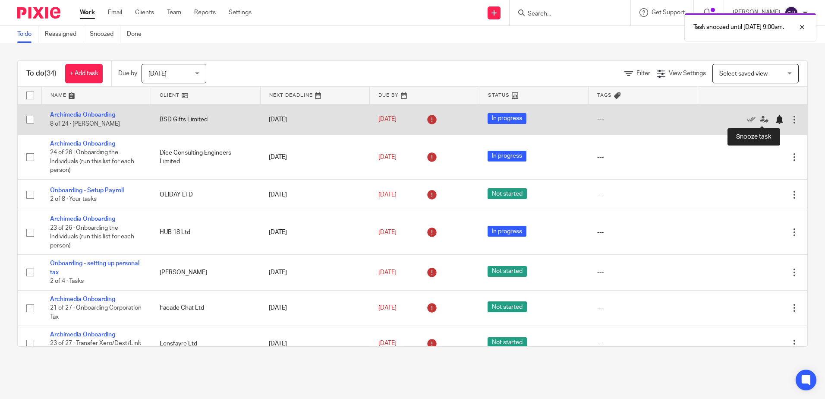
click at [775, 118] on div at bounding box center [779, 119] width 9 height 9
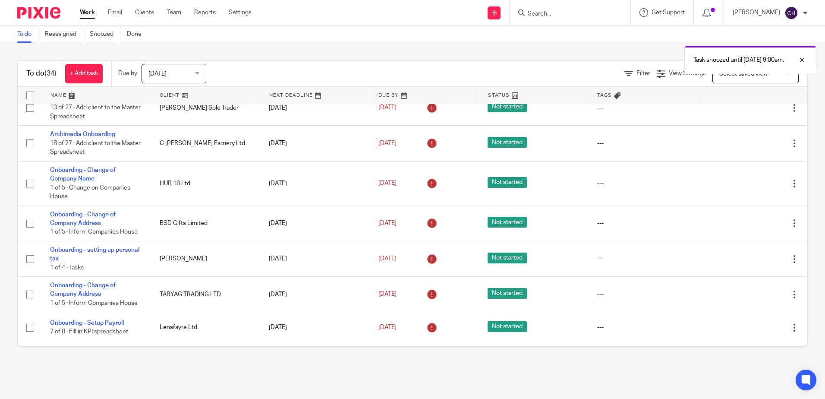
scroll to position [345, 0]
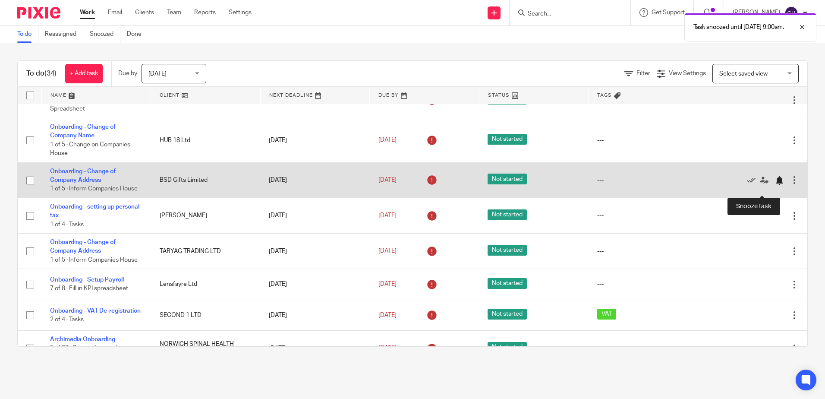
click at [775, 185] on div at bounding box center [779, 180] width 9 height 9
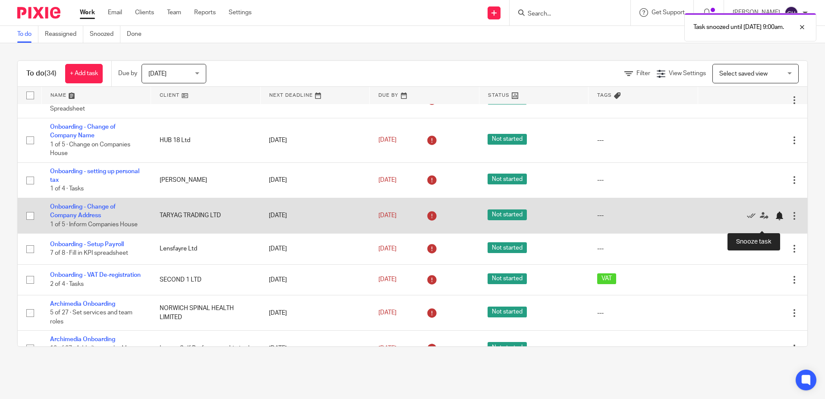
click at [775, 220] on div at bounding box center [779, 215] width 9 height 9
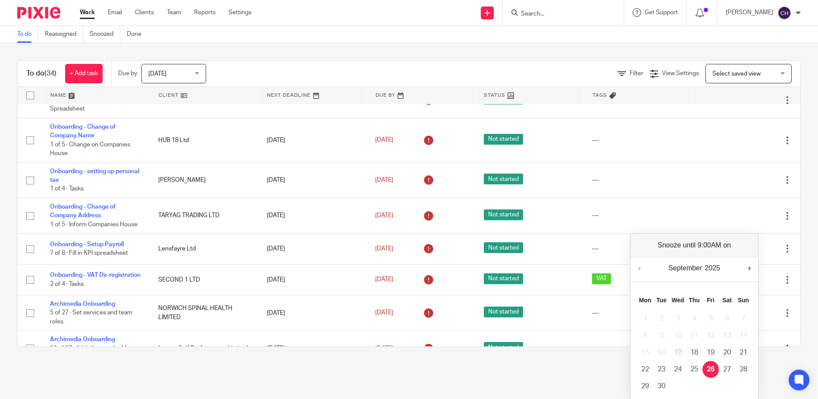
drag, startPoint x: 714, startPoint y: 373, endPoint x: 718, endPoint y: 369, distance: 5.5
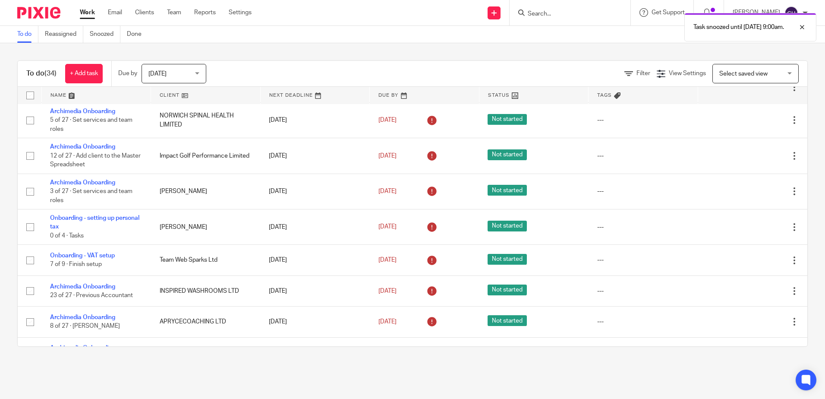
scroll to position [518, 0]
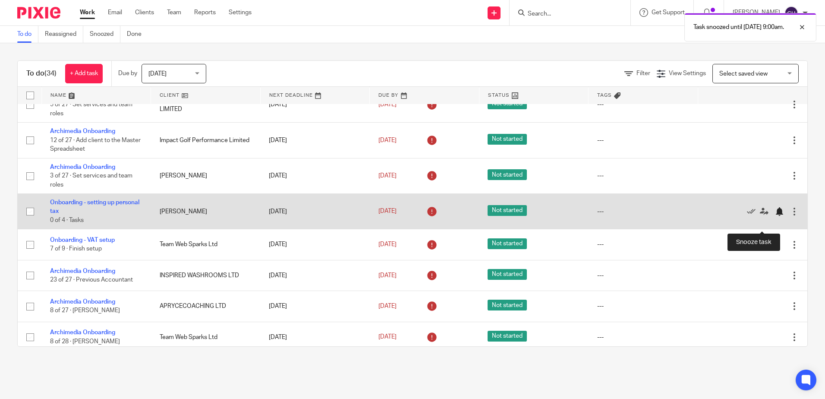
click at [775, 216] on div at bounding box center [779, 211] width 9 height 9
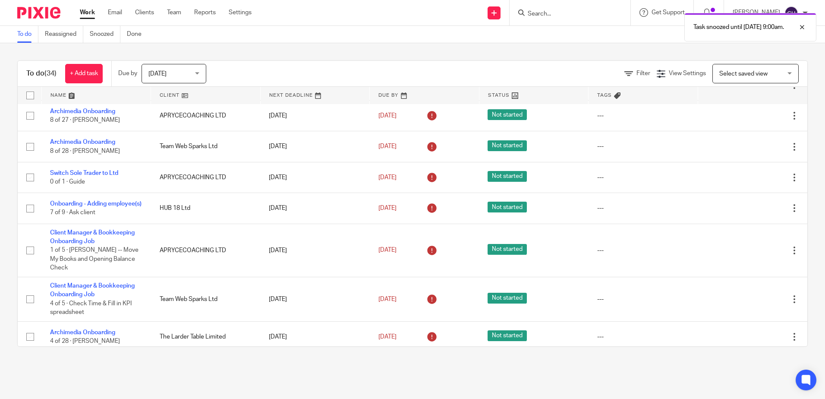
scroll to position [690, 0]
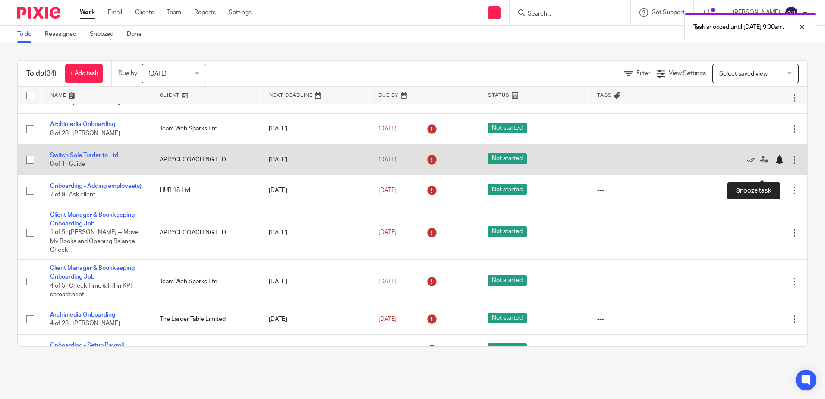
click at [775, 164] on div at bounding box center [779, 159] width 9 height 9
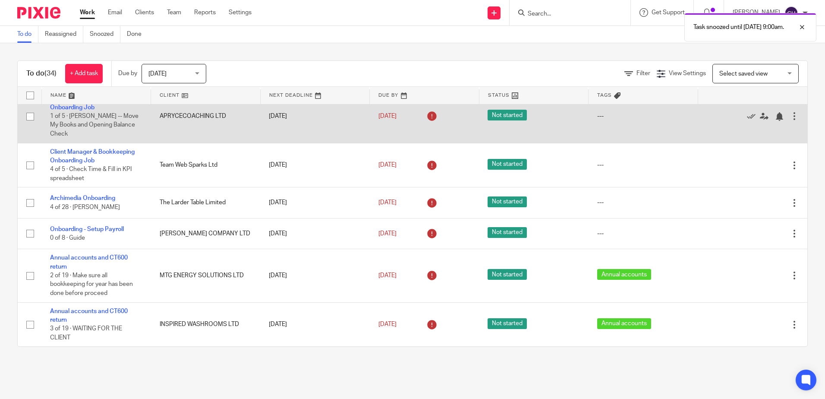
scroll to position [785, 0]
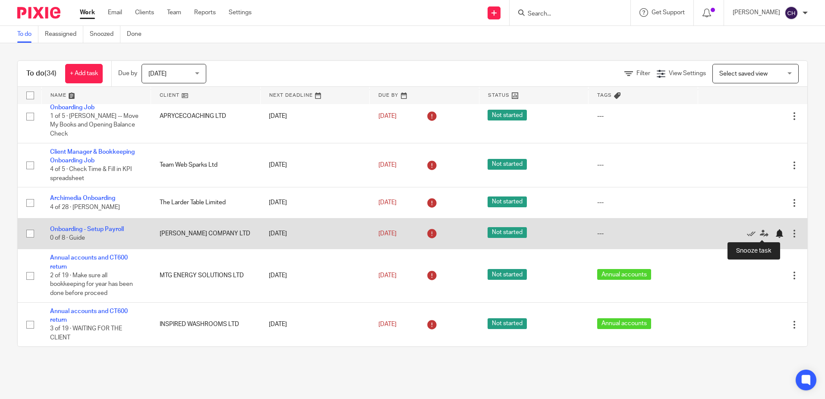
click at [775, 235] on div at bounding box center [779, 233] width 9 height 9
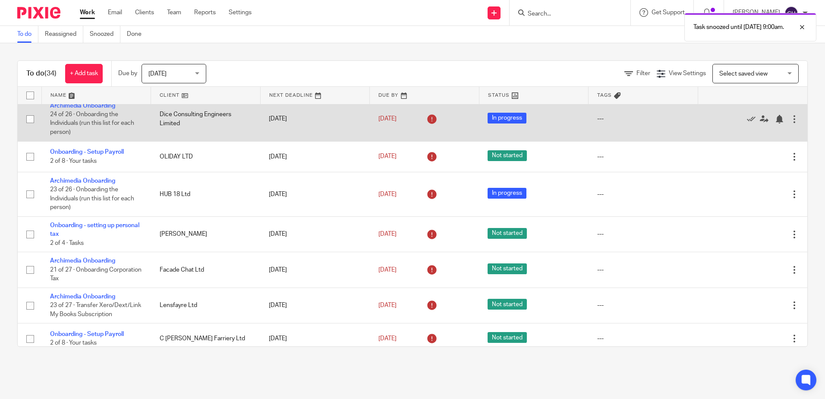
scroll to position [0, 0]
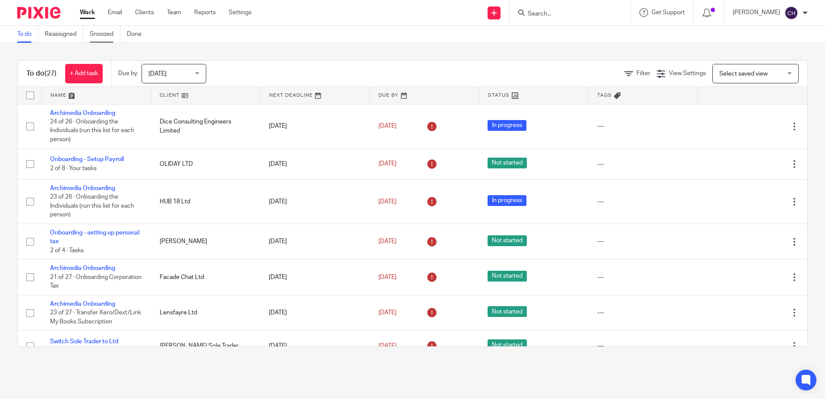
click at [97, 31] on link "Snoozed" at bounding box center [105, 34] width 31 height 17
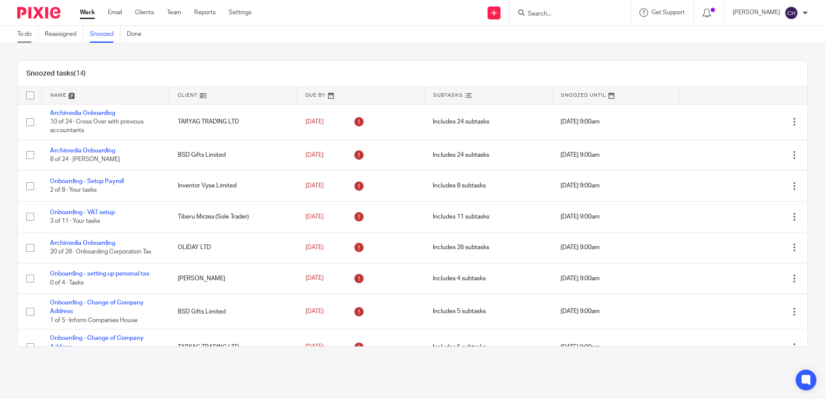
click at [24, 31] on link "To do" at bounding box center [27, 34] width 21 height 17
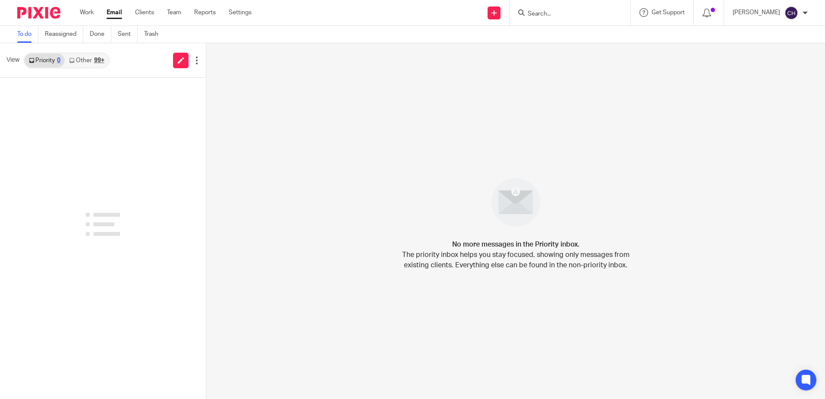
click at [566, 19] on div at bounding box center [570, 12] width 121 height 25
click at [568, 16] on input "Search" at bounding box center [566, 14] width 78 height 8
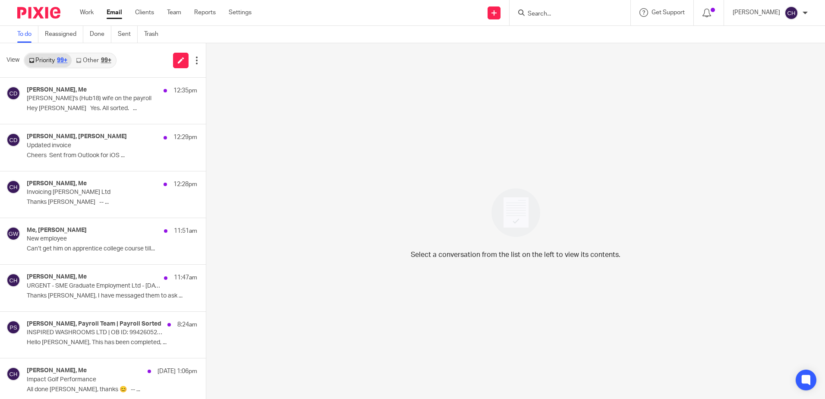
paste input "2836313320"
type input "2836313320"
click button "submit" at bounding box center [0, 0] width 0 height 0
click at [139, 11] on link "Clients" at bounding box center [144, 12] width 19 height 9
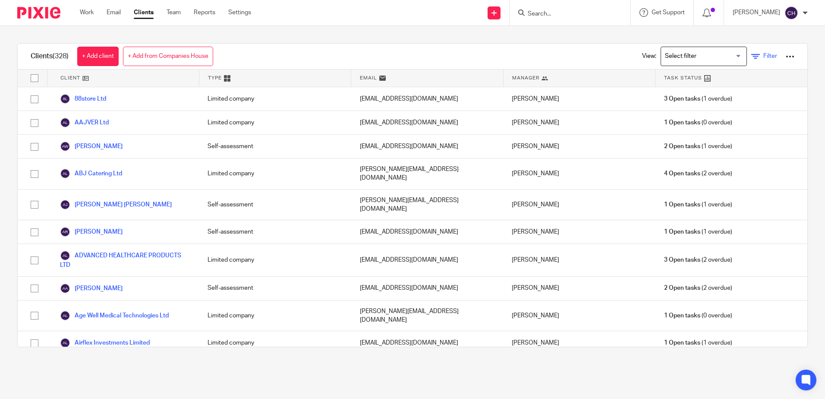
click at [751, 53] on link "Filter" at bounding box center [764, 56] width 26 height 9
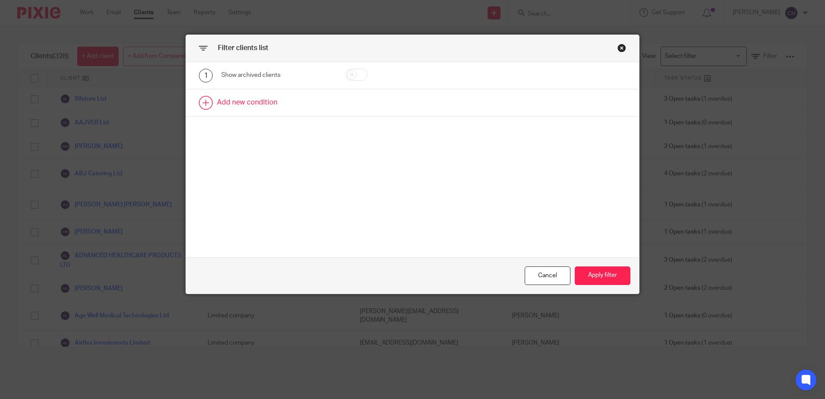
click at [219, 100] on link at bounding box center [412, 102] width 453 height 27
click at [259, 178] on div "1 Show archived clients 2 Field Name Email Client type Manager Open tasks Overd…" at bounding box center [412, 159] width 453 height 195
click at [261, 182] on div "1 Show archived clients 2 Field Name Email Client type Manager Open tasks Overd…" at bounding box center [412, 159] width 453 height 195
drag, startPoint x: 277, startPoint y: 208, endPoint x: 276, endPoint y: 204, distance: 5.0
click at [279, 208] on div "1 Show archived clients 2 Field Name Email Client type Manager Open tasks Overd…" at bounding box center [412, 159] width 453 height 195
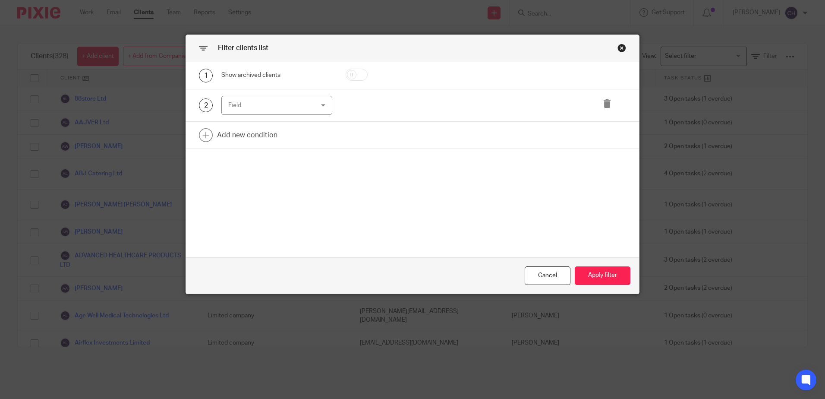
drag, startPoint x: 274, startPoint y: 209, endPoint x: 274, endPoint y: 162, distance: 47.0
click at [275, 209] on div "1 Show archived clients 2 Field Name Email Client type Manager Open tasks Overd…" at bounding box center [412, 159] width 453 height 195
click at [274, 102] on div "Field" at bounding box center [269, 105] width 83 height 18
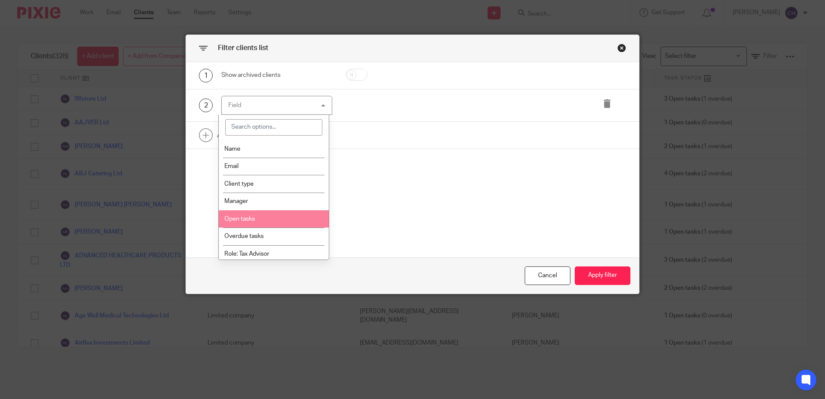
click at [447, 195] on div "1 Show archived clients 2 Field Name Email Client type Manager Open tasks Overd…" at bounding box center [412, 159] width 453 height 195
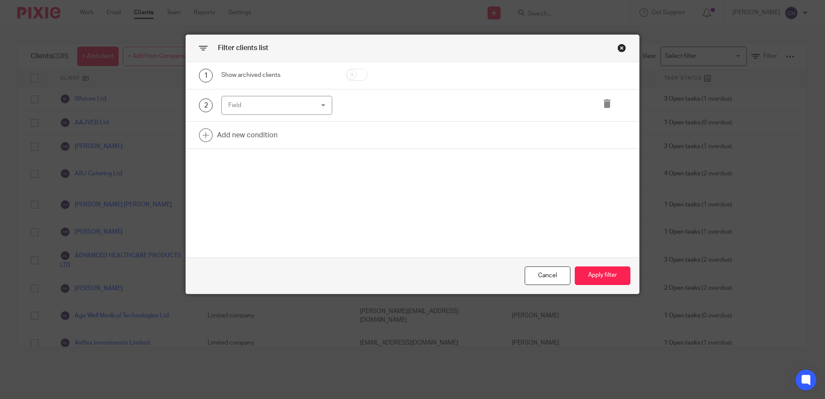
click at [237, 104] on div "Field" at bounding box center [269, 105] width 83 height 18
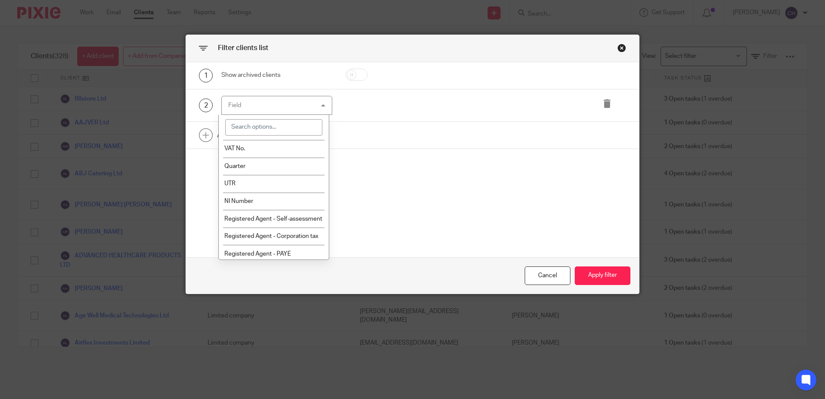
scroll to position [388, 0]
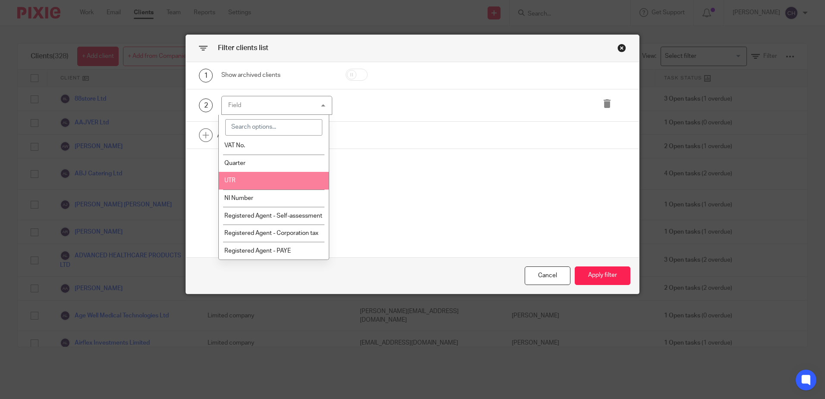
drag, startPoint x: 268, startPoint y: 188, endPoint x: 315, endPoint y: 184, distance: 46.8
click at [267, 188] on li "UTR" at bounding box center [274, 181] width 110 height 18
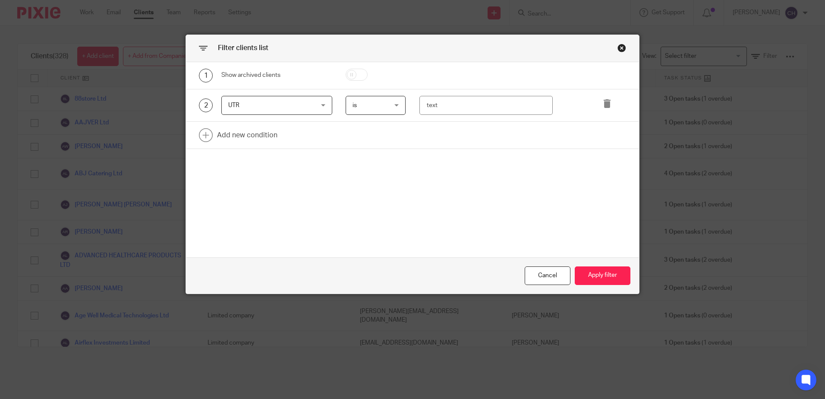
drag, startPoint x: 433, startPoint y: 186, endPoint x: 432, endPoint y: 150, distance: 35.8
click at [434, 183] on div "1 Show archived clients 2 UTR UTR Name Email Client type Manager Open tasks Ove…" at bounding box center [412, 159] width 453 height 195
click at [440, 103] on input "text" at bounding box center [485, 105] width 133 height 19
paste input "2836313320"
type input "2836313320"
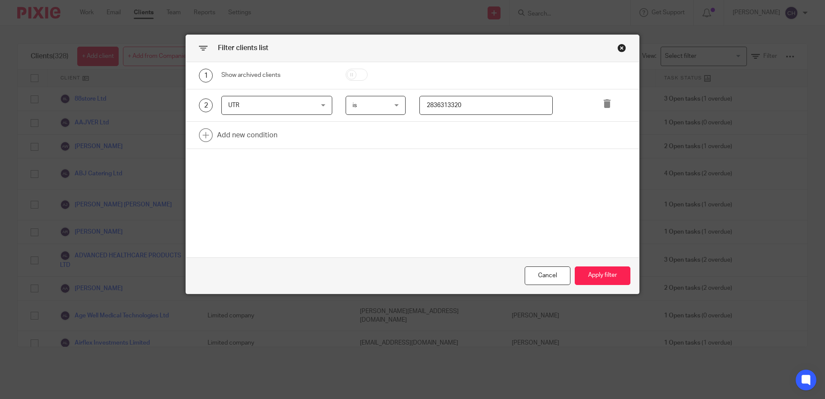
click at [437, 186] on div "1 Show archived clients 2 UTR UTR Name Email Client type Manager Open tasks Ove…" at bounding box center [412, 159] width 453 height 195
click at [438, 186] on div "1 Show archived clients 2 UTR UTR Name Email Client type Manager Open tasks Ove…" at bounding box center [412, 159] width 453 height 195
click at [464, 210] on div "1 Show archived clients 2 UTR UTR Name Email Client type Manager Open tasks Ove…" at bounding box center [412, 159] width 453 height 195
click at [448, 201] on div "1 Show archived clients 2 UTR UTR Name Email Client type Manager Open tasks Ove…" at bounding box center [412, 159] width 453 height 195
click at [497, 225] on div "1 Show archived clients 2 UTR UTR Name Email Client type Manager Open tasks Ove…" at bounding box center [412, 159] width 453 height 195
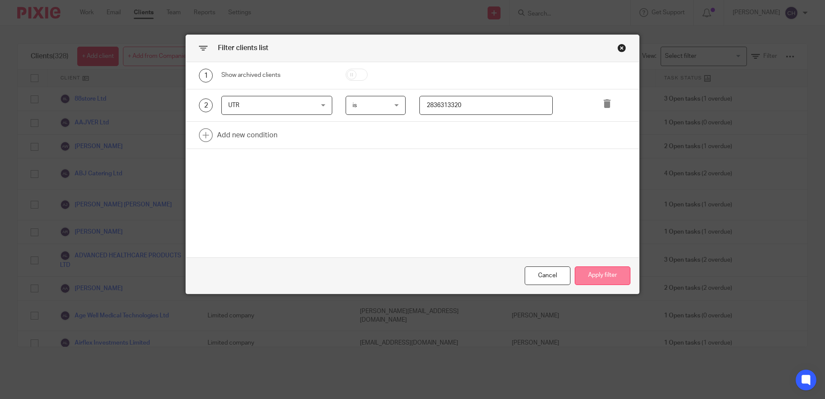
click at [601, 283] on button "Apply filter" at bounding box center [603, 275] width 56 height 19
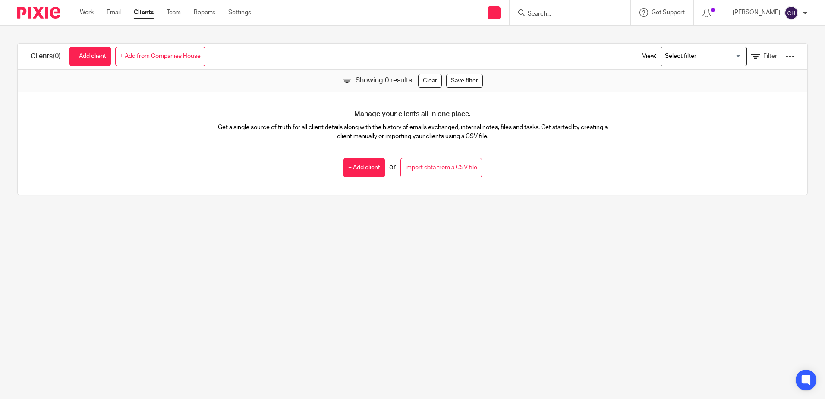
click at [372, 259] on main "Clients (0) + Add client + Add from Companies House View: Loading... Filter Sho…" at bounding box center [412, 199] width 825 height 399
click at [358, 244] on main "Clients (0) + Add client + Add from Companies House View: Loading... Filter Sho…" at bounding box center [412, 199] width 825 height 399
click at [42, 19] on div at bounding box center [35, 12] width 71 height 25
click at [161, 204] on div "Clients (0) + Add client + Add from Companies House View: Loading... Filter Sho…" at bounding box center [412, 119] width 825 height 186
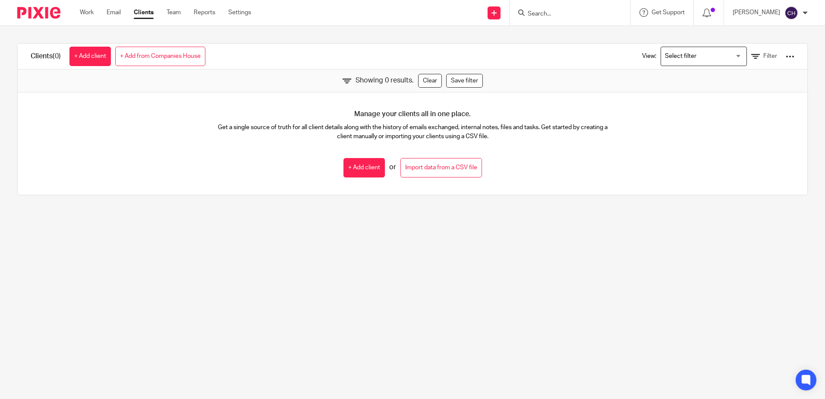
click at [237, 36] on div "Clients (0) + Add client + Add from Companies House View: Loading... Filter Sho…" at bounding box center [412, 119] width 825 height 186
